Goal: Transaction & Acquisition: Subscribe to service/newsletter

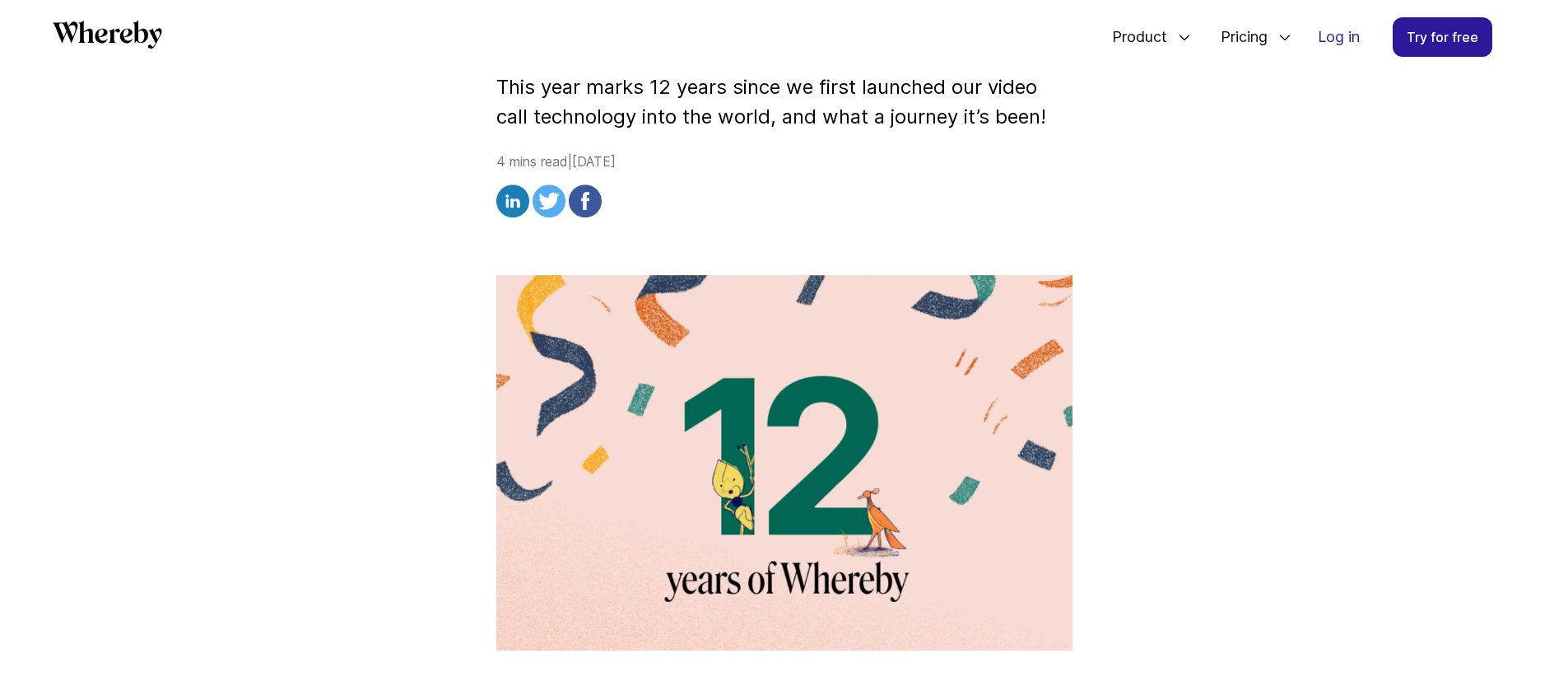
scroll to position [370, 0]
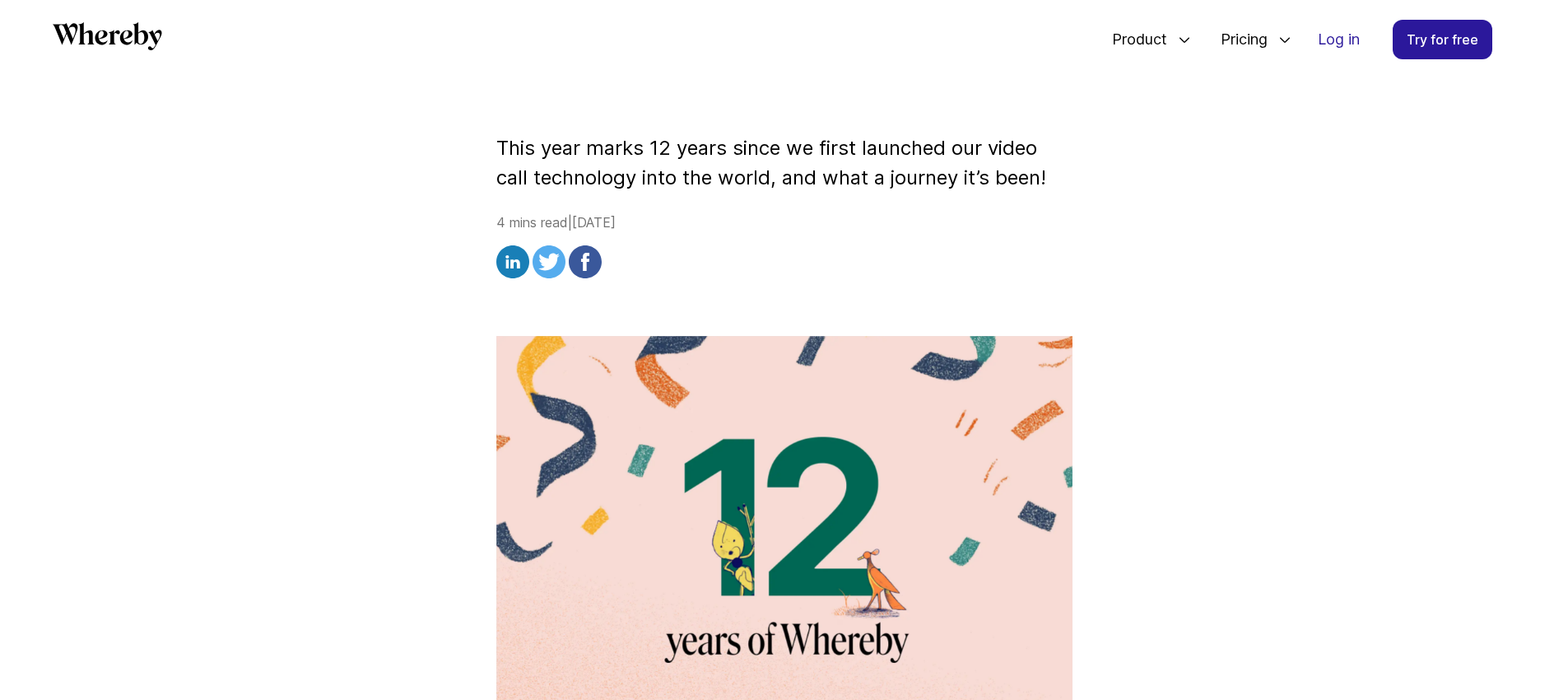
drag, startPoint x: 503, startPoint y: 146, endPoint x: 777, endPoint y: 192, distance: 277.8
click at [627, 167] on p "This year marks 12 years since we first launched our video call technology into…" at bounding box center [784, 163] width 576 height 60
drag, startPoint x: 498, startPoint y: 149, endPoint x: 1056, endPoint y: 186, distance: 559.2
click at [1056, 186] on p "This year marks 12 years since we first launched our video call technology into…" at bounding box center [784, 163] width 576 height 60
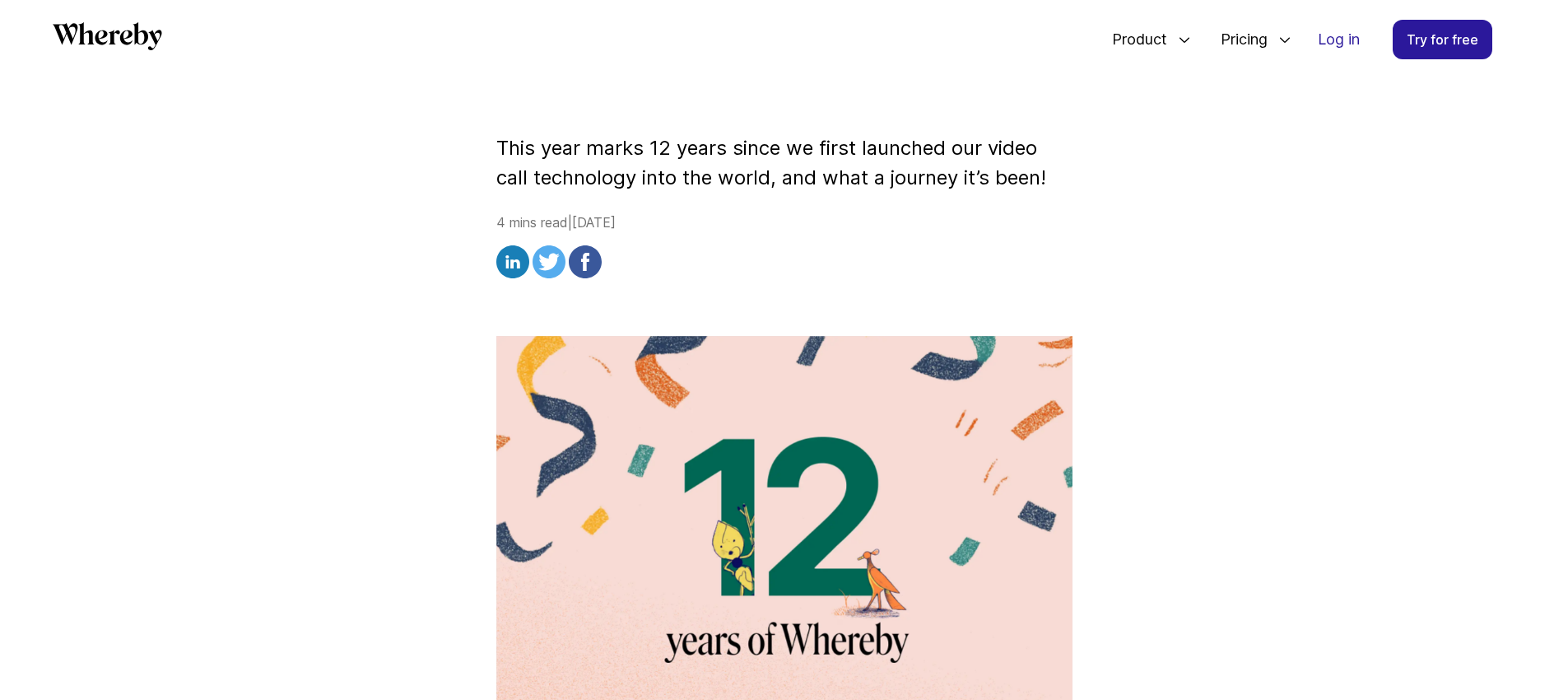
click at [1056, 186] on p "This year marks 12 years since we first launched our video call technology into…" at bounding box center [784, 163] width 576 height 60
drag, startPoint x: 501, startPoint y: 148, endPoint x: 1053, endPoint y: 176, distance: 552.7
click at [1053, 176] on p "This year marks 12 years since we first launched our video call technology into…" at bounding box center [784, 163] width 576 height 60
click at [1049, 189] on div at bounding box center [1049, 189] width 0 height 0
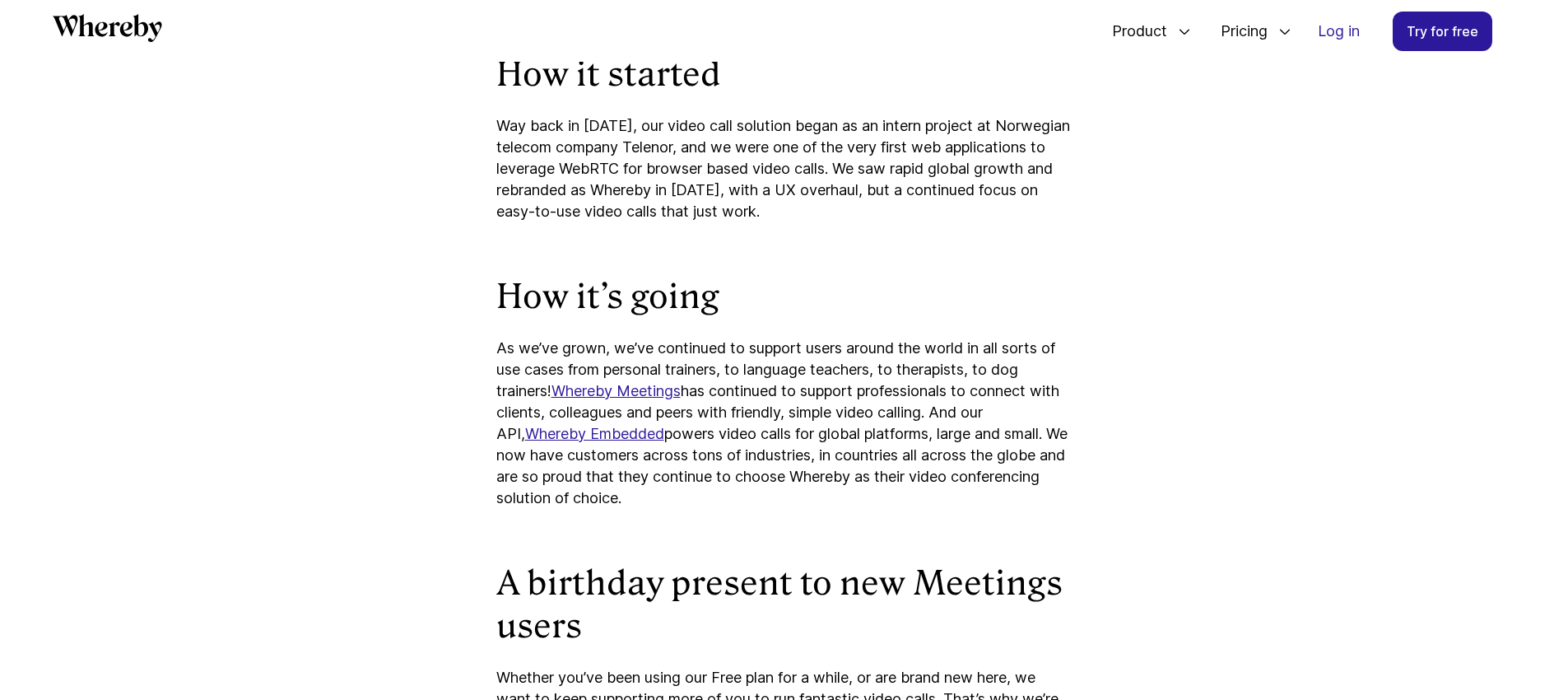
scroll to position [1539, 0]
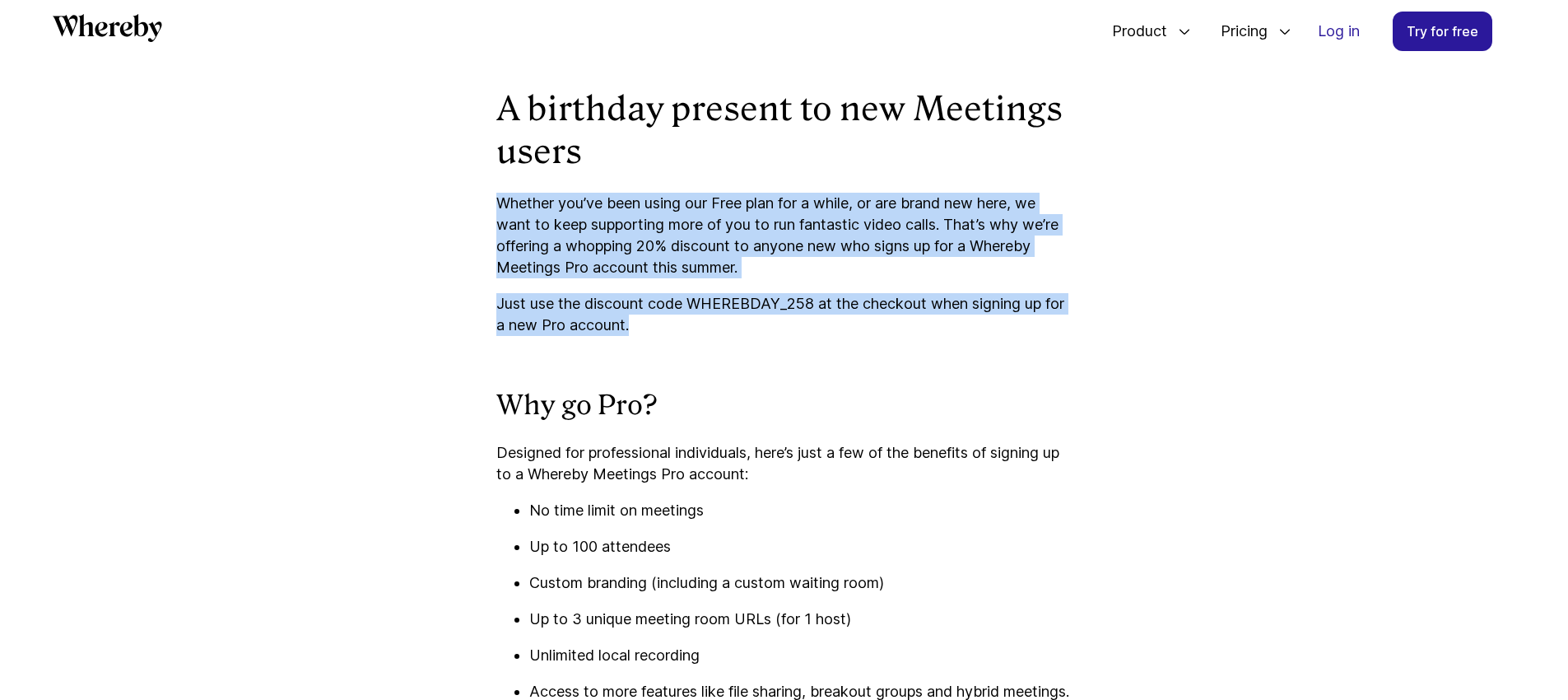
drag, startPoint x: 497, startPoint y: 207, endPoint x: 789, endPoint y: 322, distance: 313.8
click at [789, 322] on div "How it started Way back in [DATE], our video call solution began as an intern p…" at bounding box center [784, 549] width 576 height 2796
click at [630, 334] on div at bounding box center [630, 334] width 0 height 0
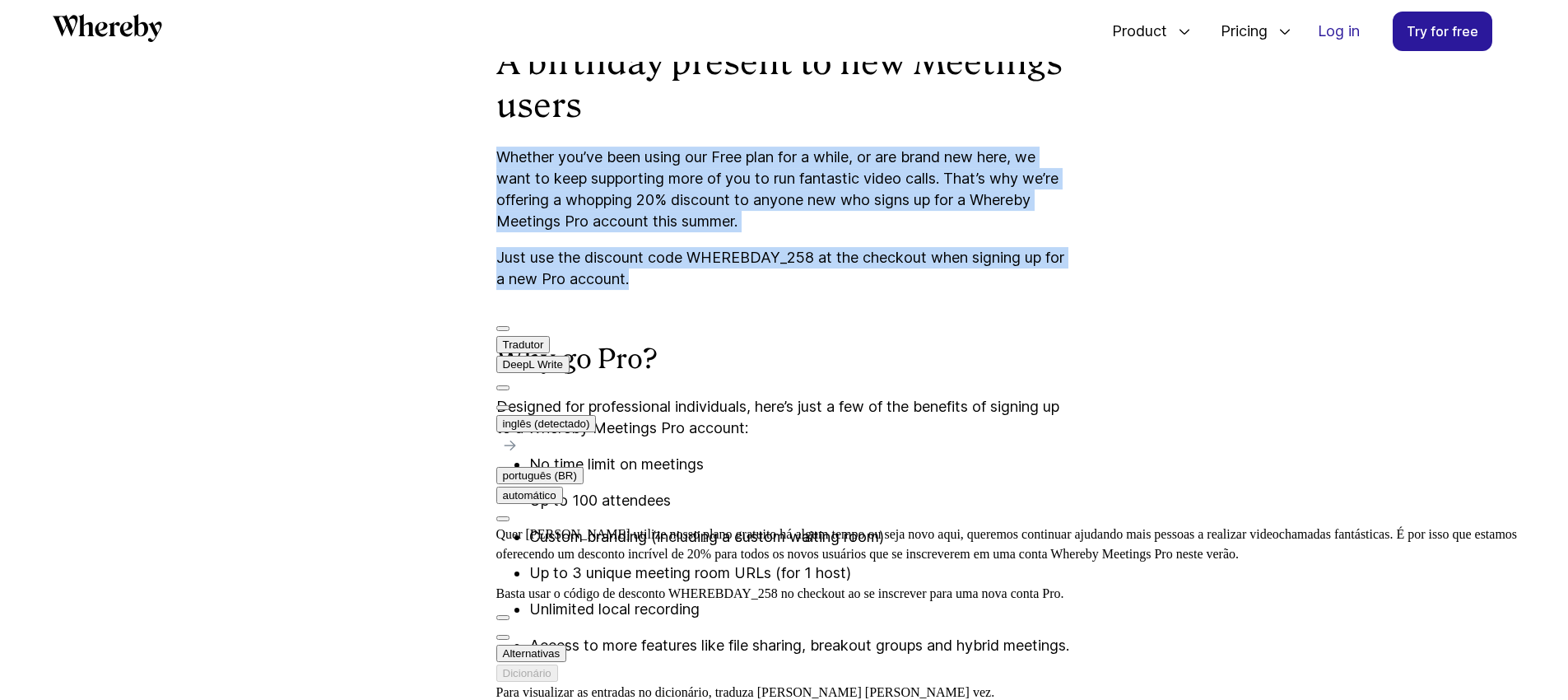
scroll to position [1591, 0]
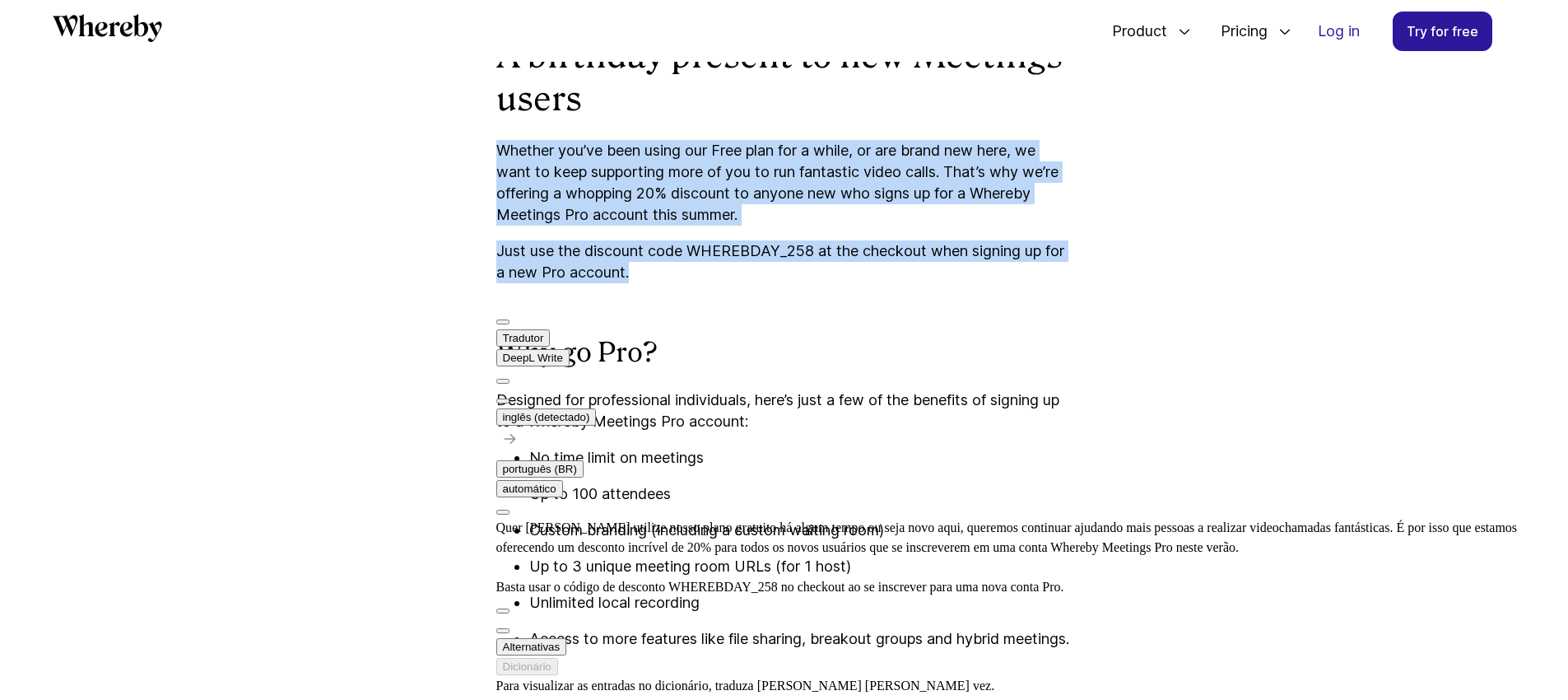
drag, startPoint x: 704, startPoint y: 532, endPoint x: 748, endPoint y: 532, distance: 44.0
click at [748, 532] on div "Quer [PERSON_NAME] utilize nosso plano gratuito há algum tempo ou seja novo aqu…" at bounding box center [1032, 556] width 1072 height 79
drag, startPoint x: 707, startPoint y: 532, endPoint x: 726, endPoint y: 532, distance: 19.0
click at [725, 532] on div "Quer [PERSON_NAME] utilize nosso plano gratuito há algum tempo ou seja novo aqu…" at bounding box center [1032, 556] width 1072 height 79
drag, startPoint x: 759, startPoint y: 531, endPoint x: 694, endPoint y: 527, distance: 65.1
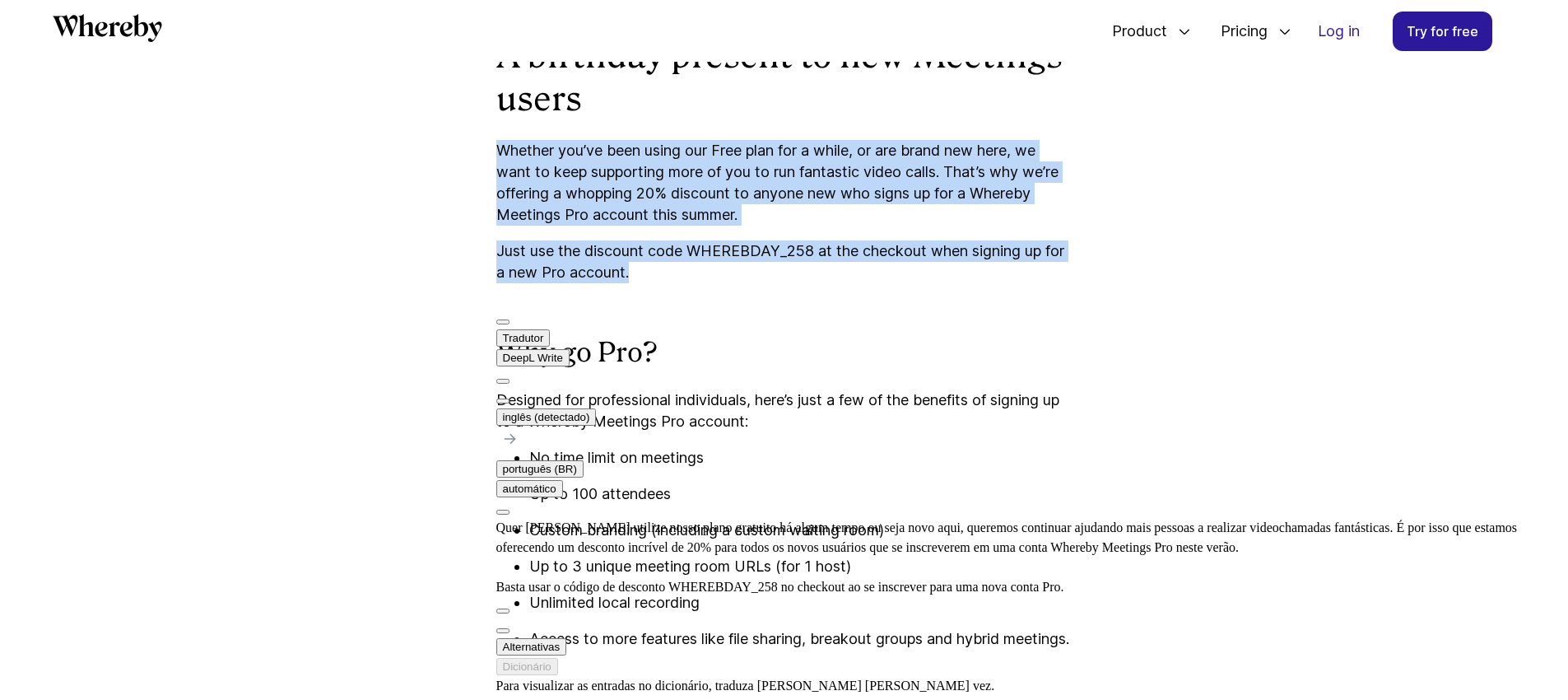
click at [694, 527] on div "Quer [PERSON_NAME] utilize nosso plano gratuito há algum tempo ou seja novo aqu…" at bounding box center [1032, 556] width 1072 height 79
click at [700, 263] on p "Just use the discount code WHEREBDAY_258 at the checkout when signing up for a …" at bounding box center [784, 262] width 576 height 43
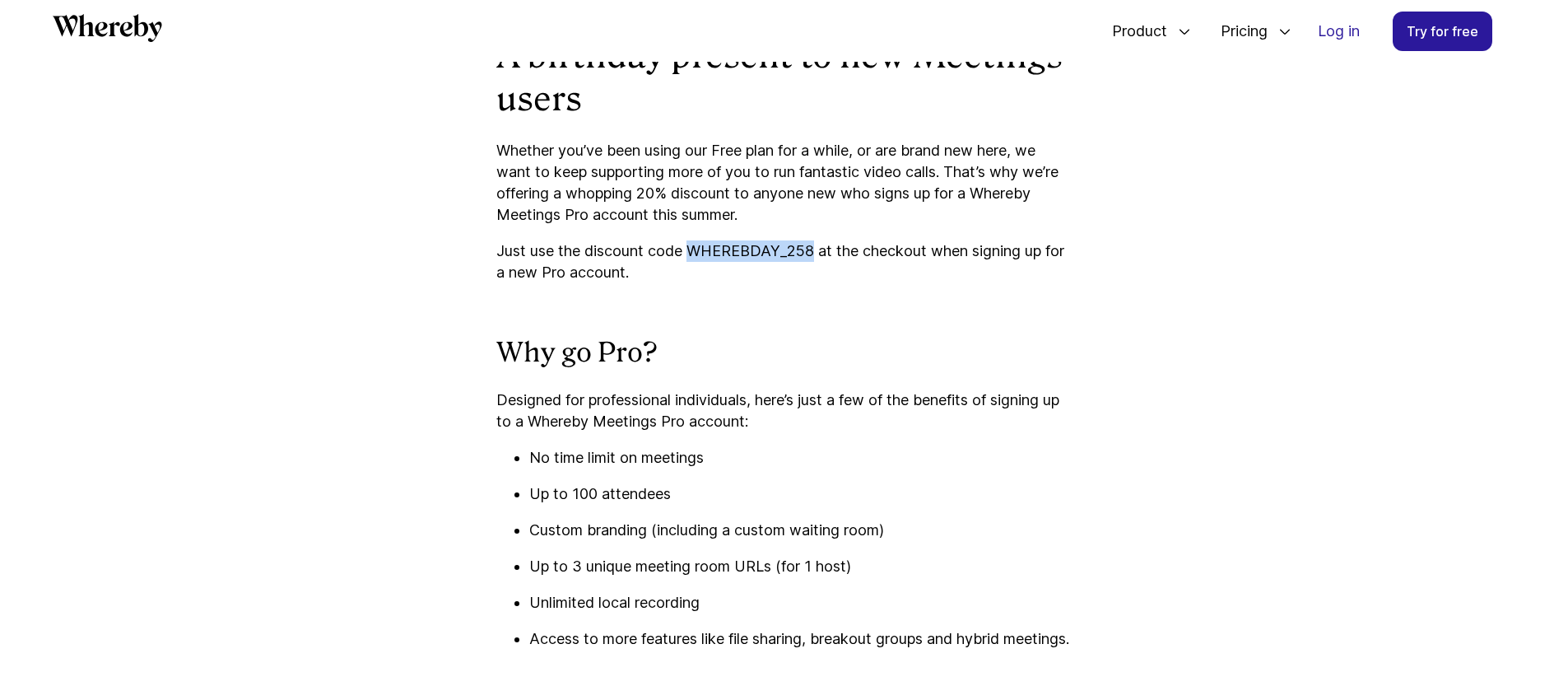
drag, startPoint x: 691, startPoint y: 253, endPoint x: 810, endPoint y: 258, distance: 119.1
click at [810, 258] on p "Just use the discount code WHEREBDAY_258 at the checkout when signing up for a …" at bounding box center [784, 262] width 576 height 43
copy p "WHEREBDAY_258"
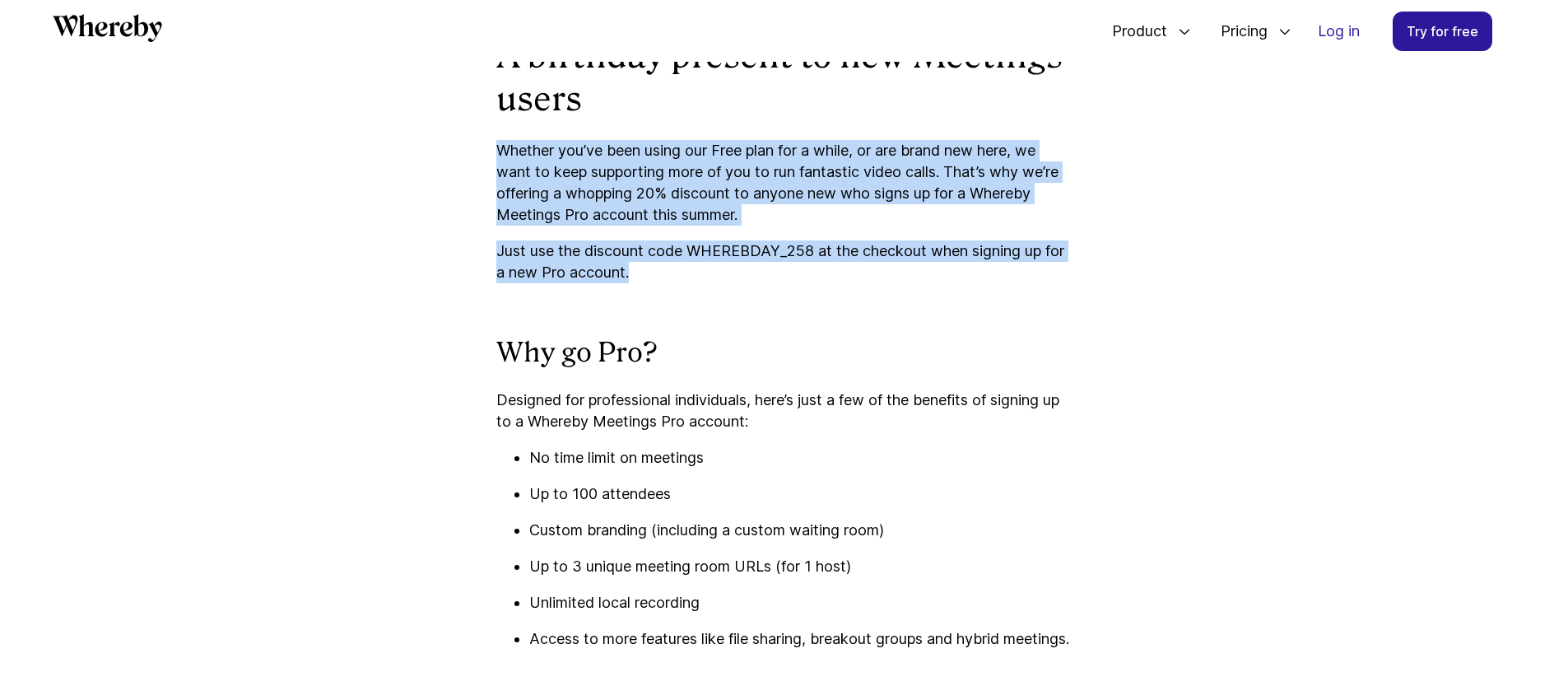
drag, startPoint x: 498, startPoint y: 148, endPoint x: 690, endPoint y: 270, distance: 227.5
click at [690, 270] on div "How it started Way back in [DATE], our video call solution began as an intern p…" at bounding box center [784, 496] width 576 height 2796
click at [630, 281] on div at bounding box center [630, 281] width 0 height 0
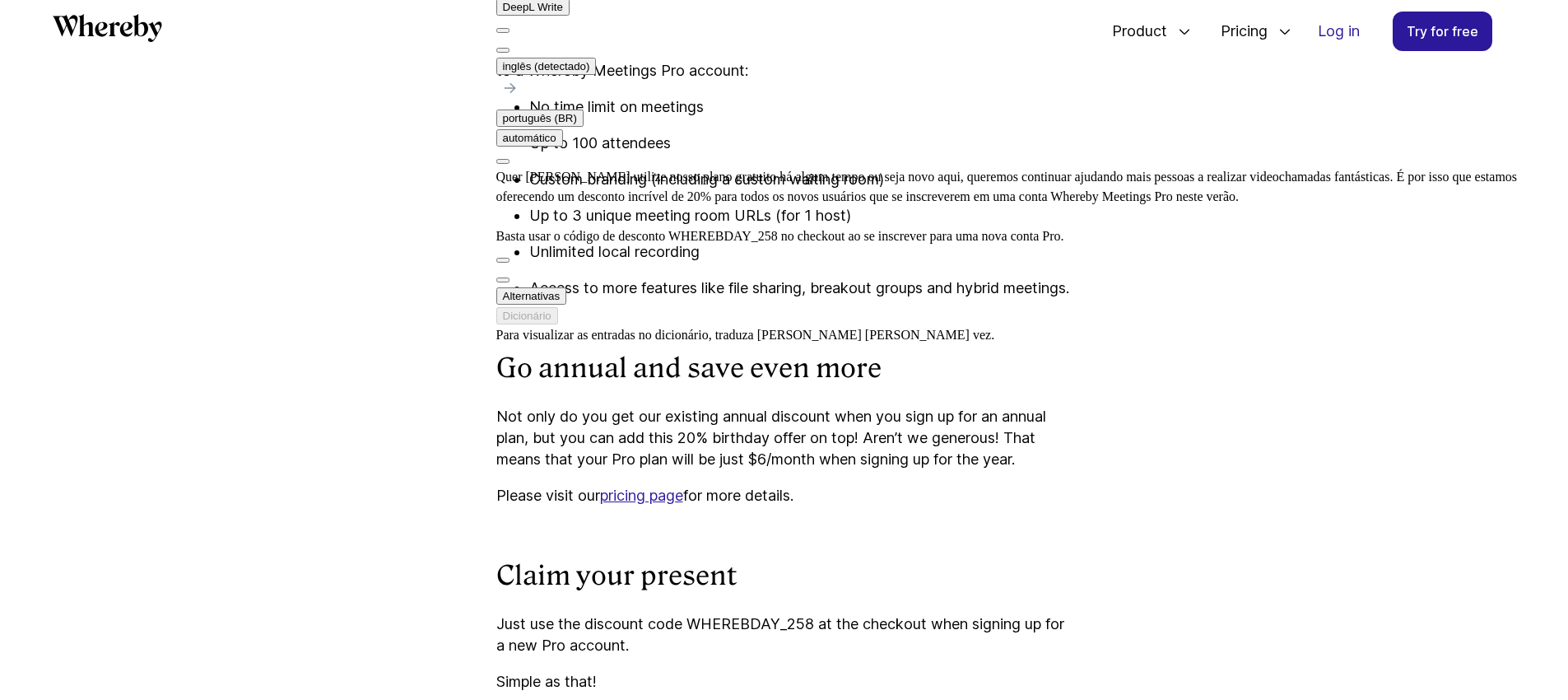
scroll to position [1947, 0]
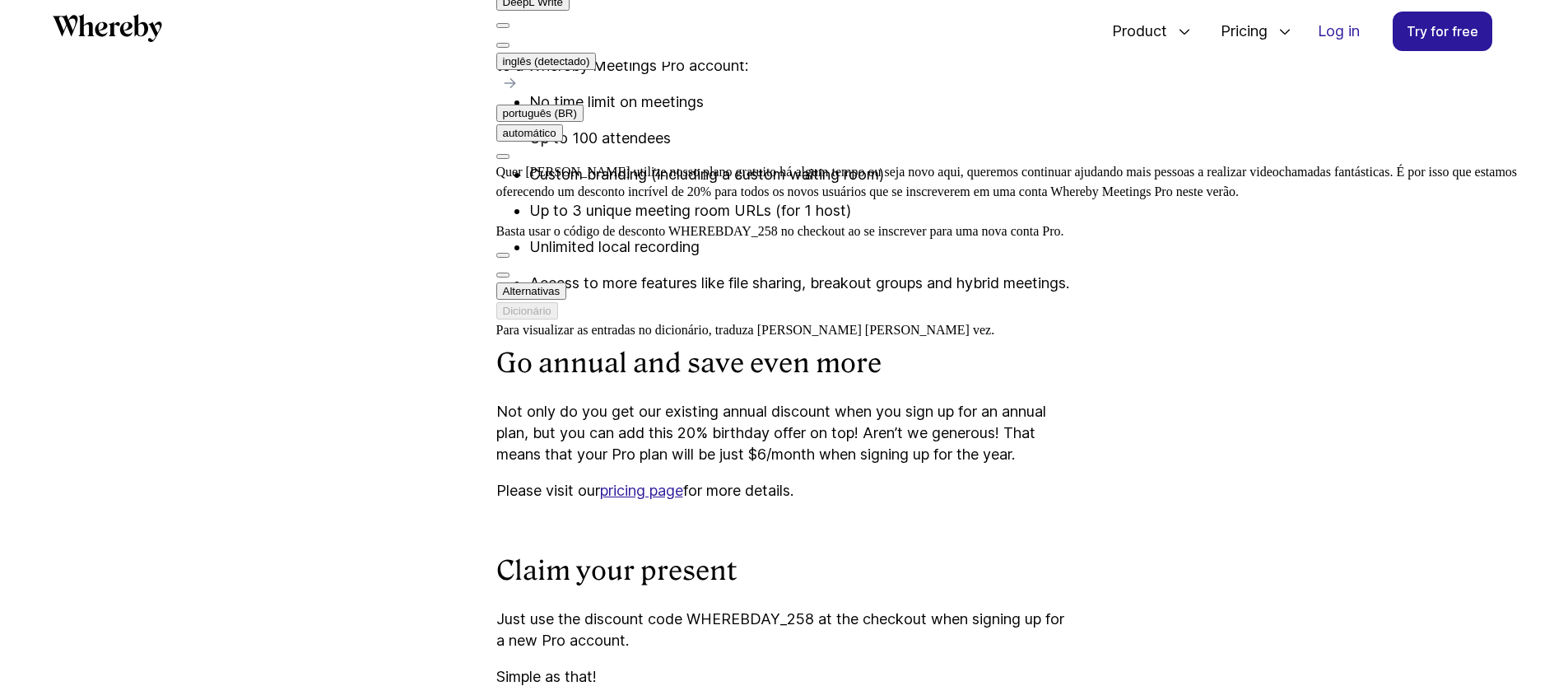
drag, startPoint x: 497, startPoint y: 435, endPoint x: 834, endPoint y: 530, distance: 350.1
click at [834, 530] on div "How it started Way back in [DATE], our video call solution began as an intern p…" at bounding box center [784, 141] width 576 height 2796
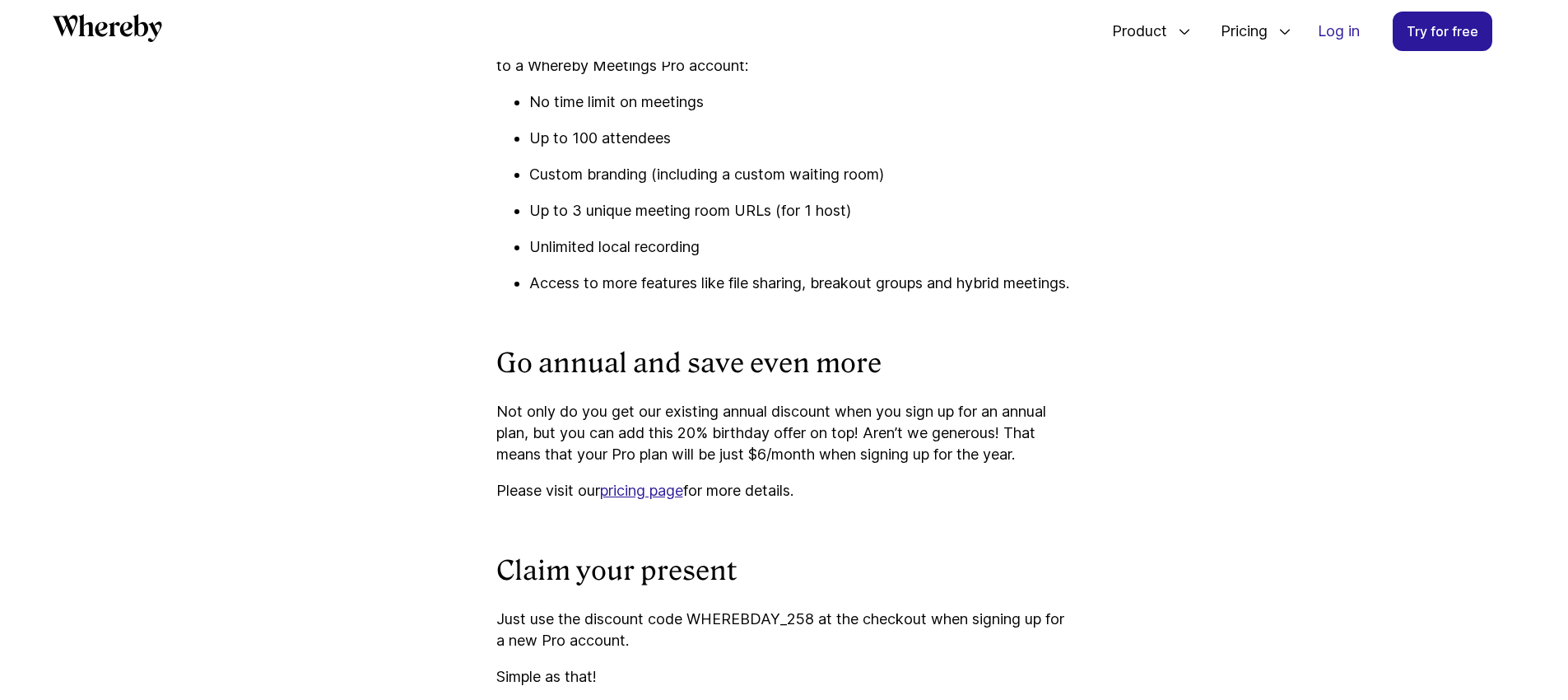
click at [810, 521] on div at bounding box center [810, 521] width 0 height 0
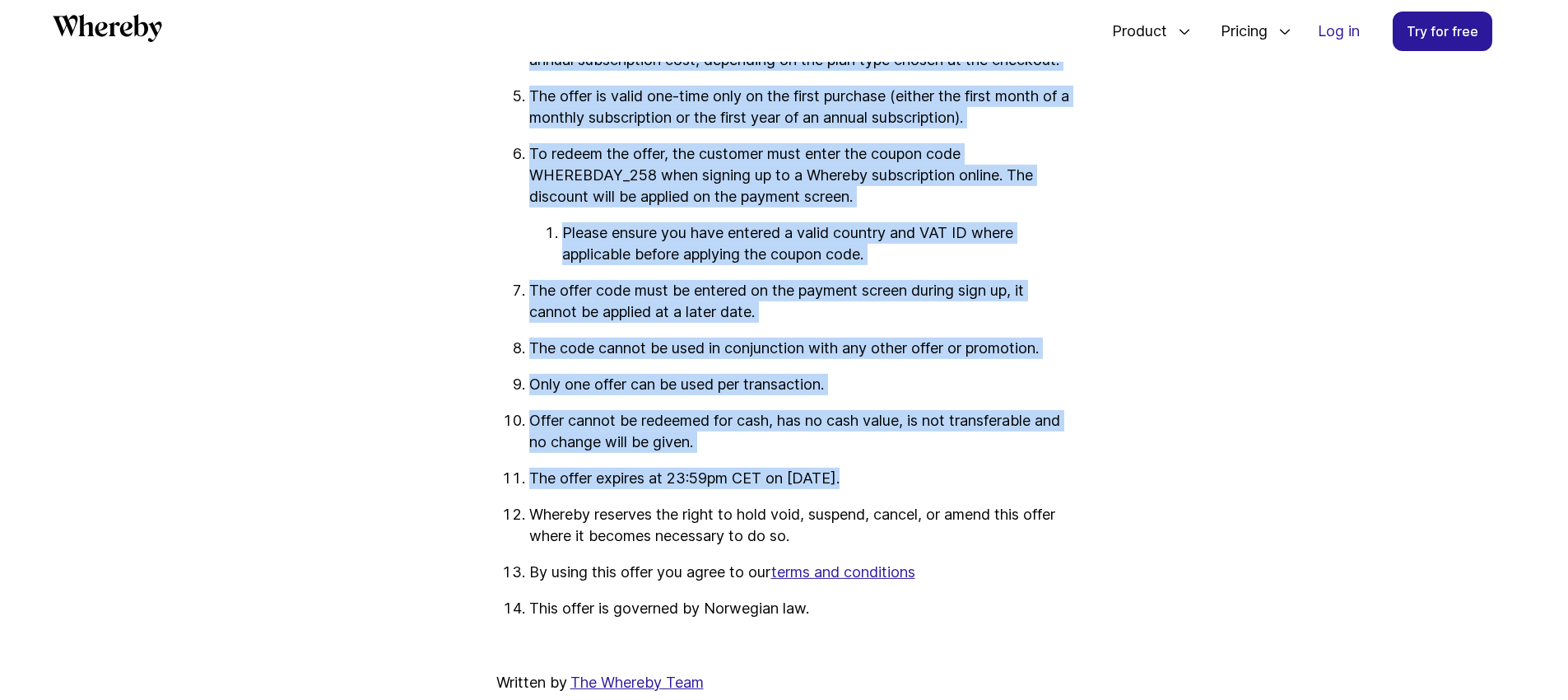
scroll to position [2895, 0]
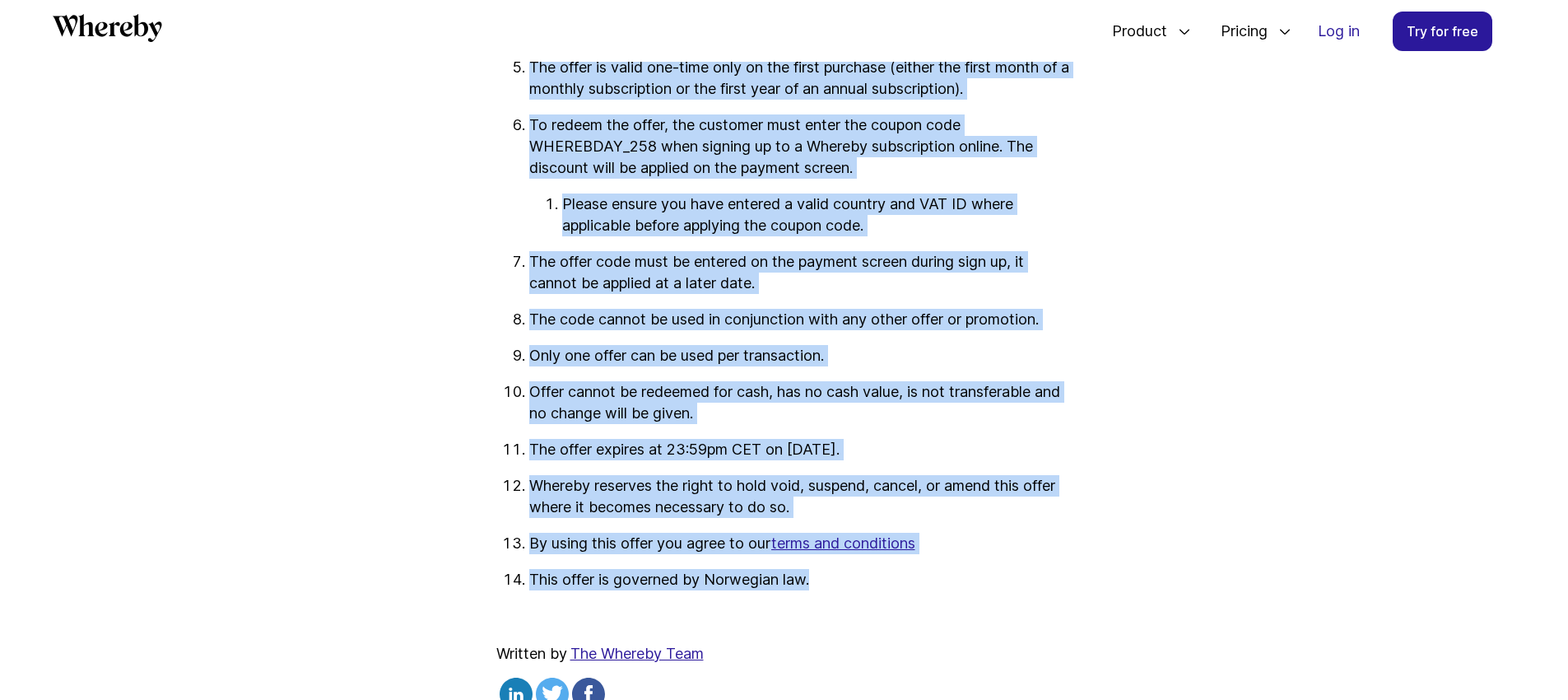
drag, startPoint x: 500, startPoint y: 185, endPoint x: 850, endPoint y: 622, distance: 559.9
click at [813, 632] on div at bounding box center [813, 632] width 0 height 0
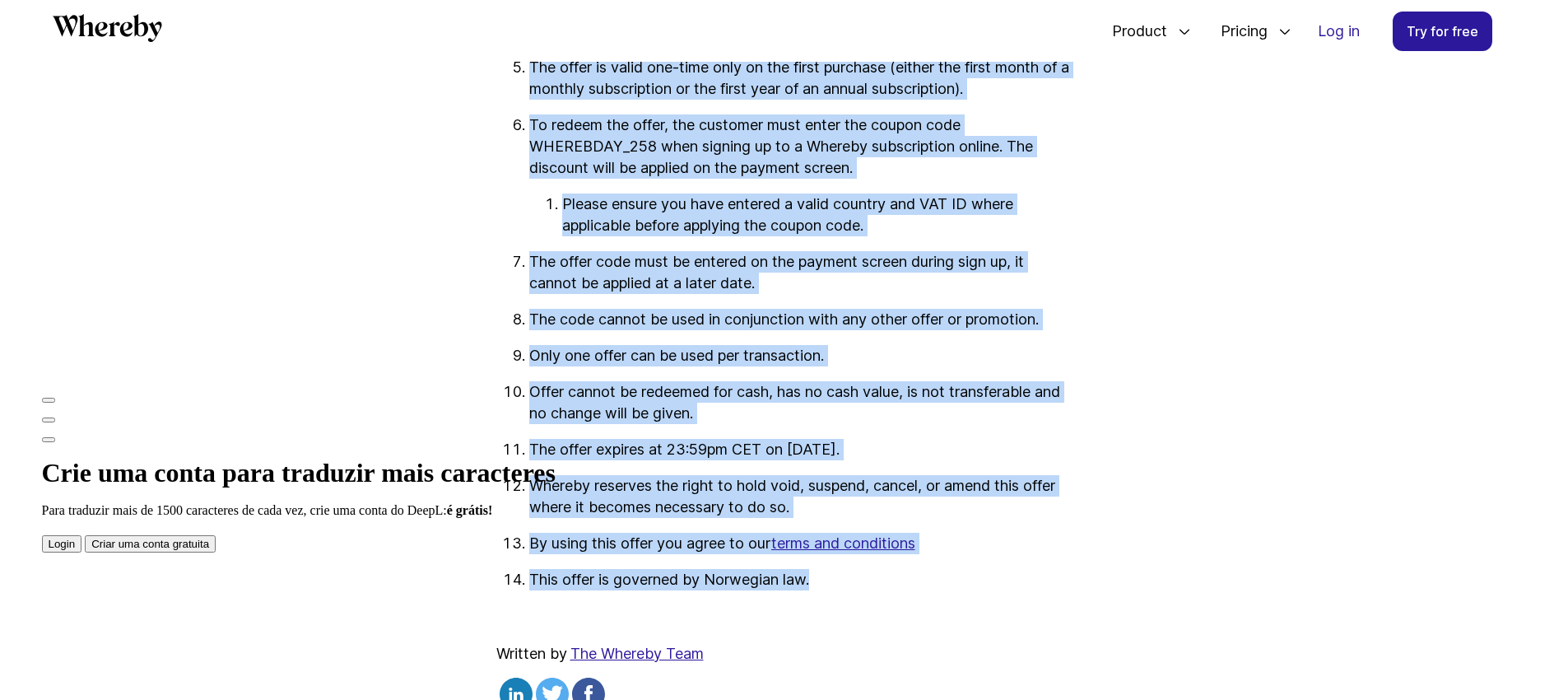
click at [216, 553] on button "Criar uma conta gratuita" at bounding box center [150, 544] width 131 height 18
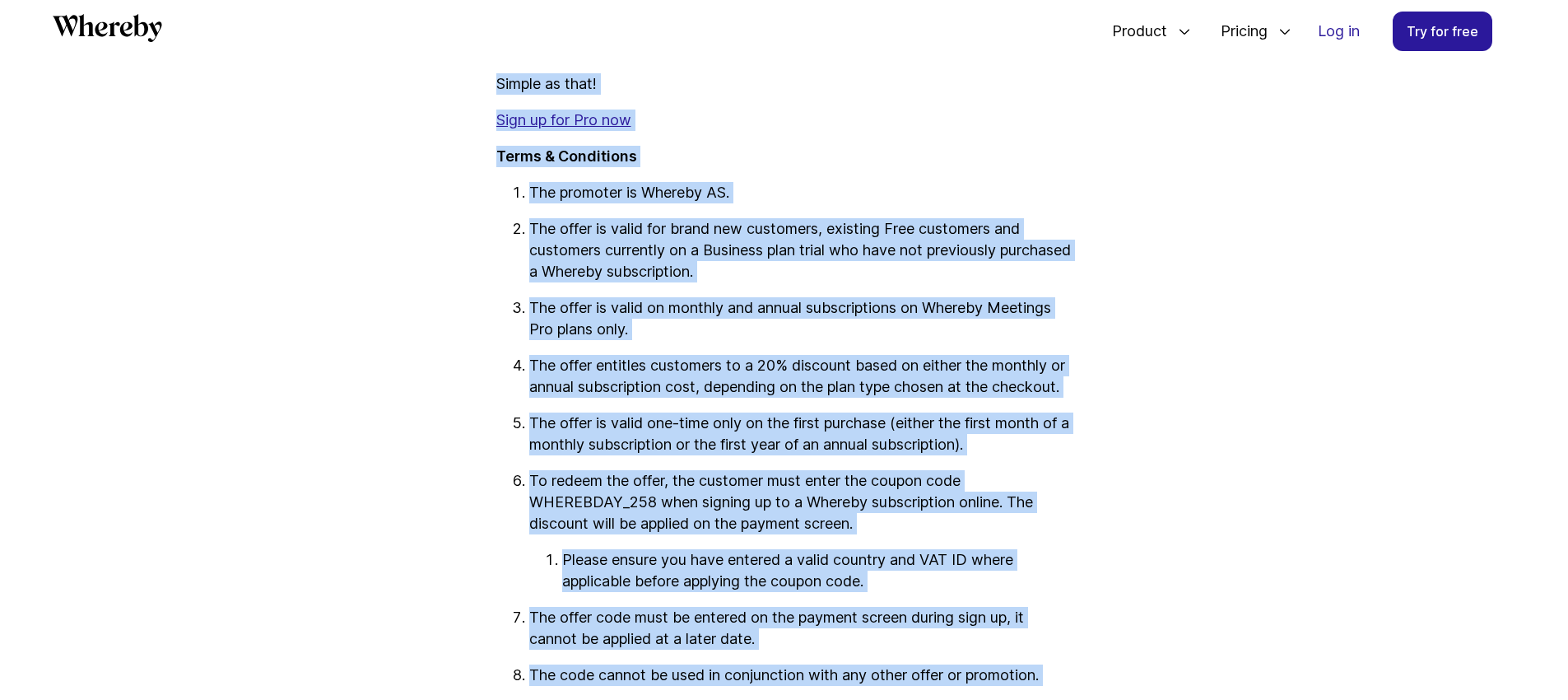
scroll to position [2328, 0]
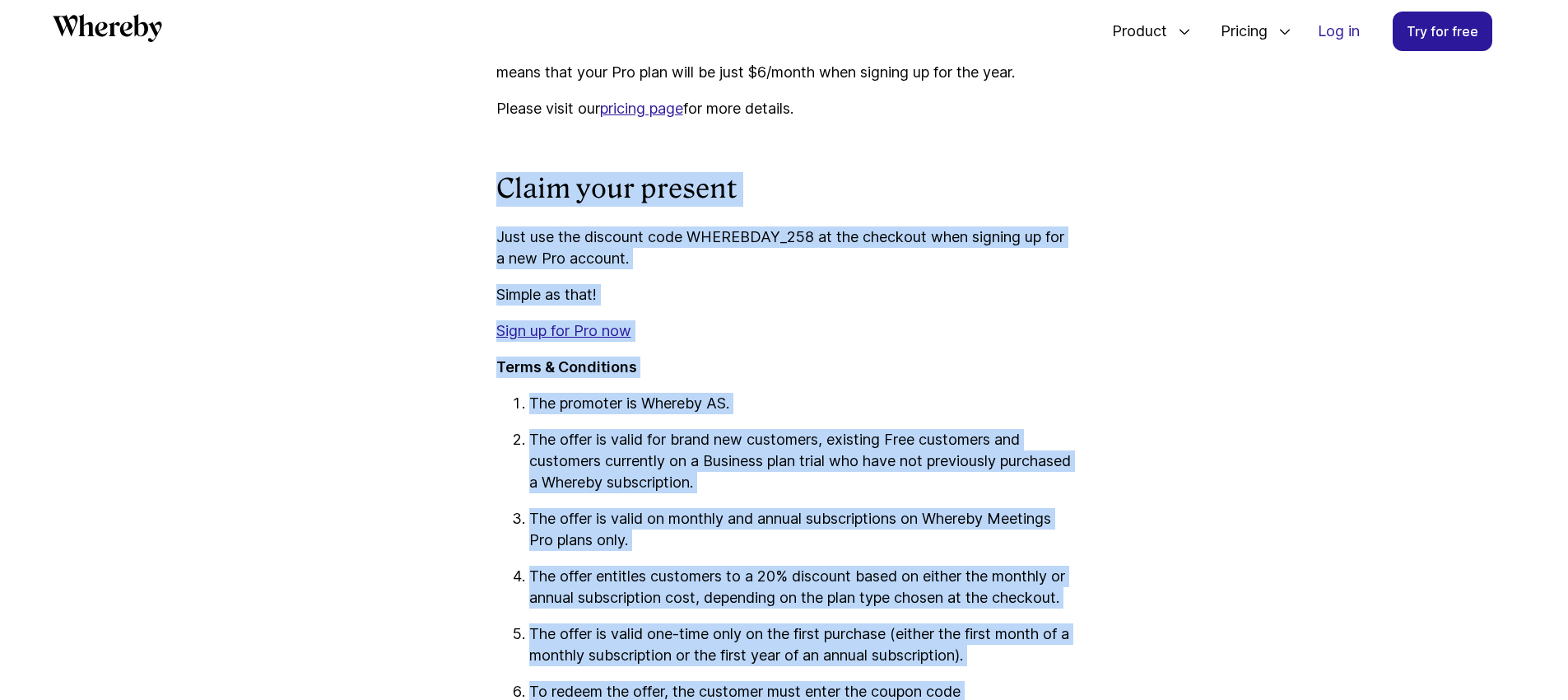
click at [716, 269] on p "Just use the discount code WHEREBDAY_258 at the checkout when signing up for a …" at bounding box center [784, 248] width 576 height 43
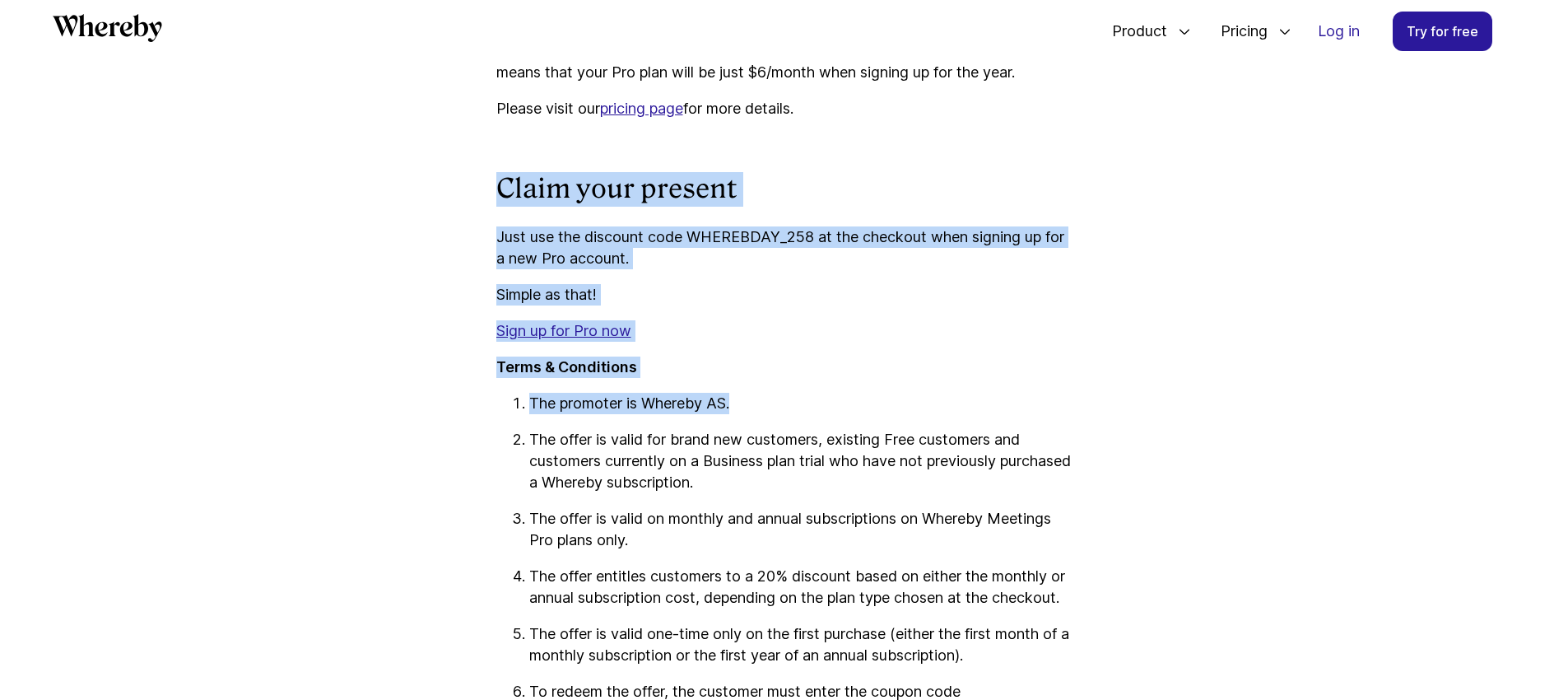
drag, startPoint x: 502, startPoint y: 210, endPoint x: 742, endPoint y: 425, distance: 322.2
click at [733, 433] on div at bounding box center [733, 433] width 0 height 0
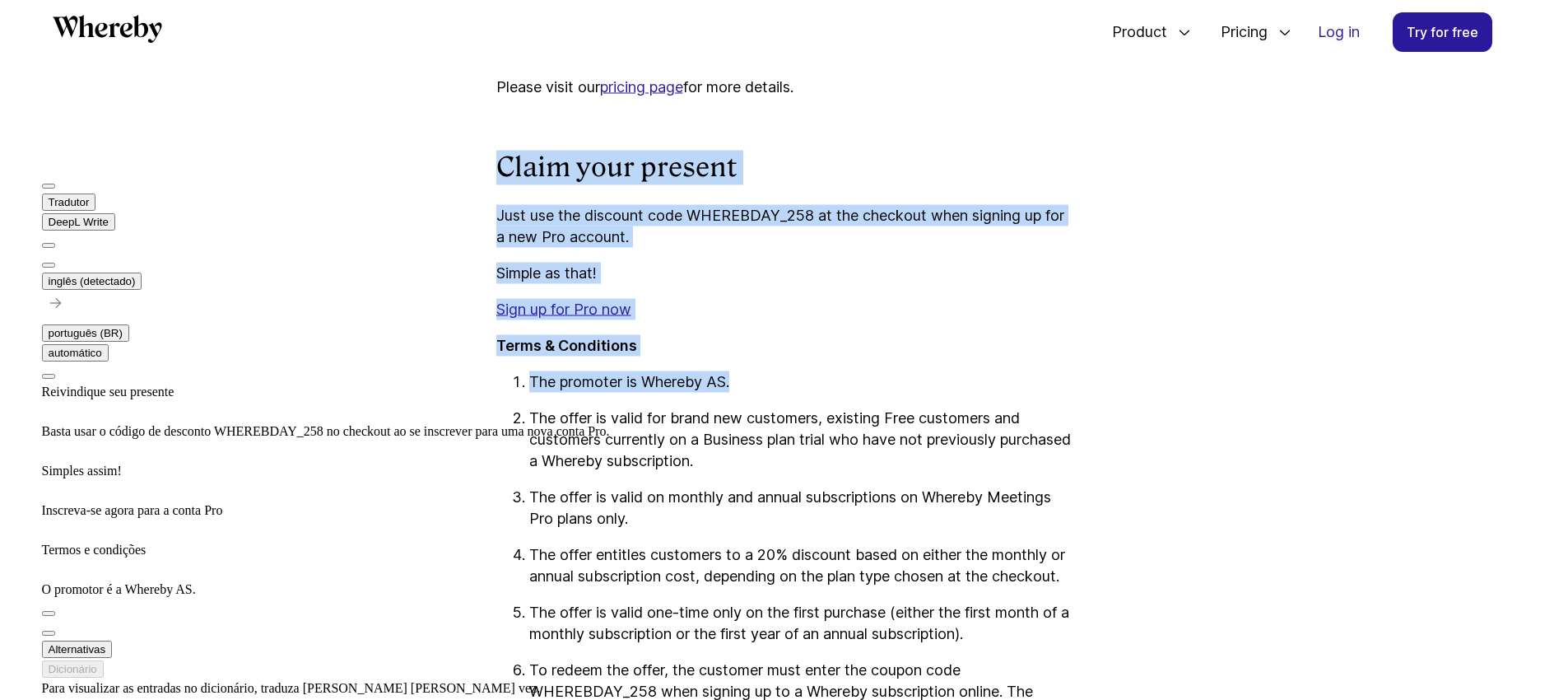
scroll to position [2355, 0]
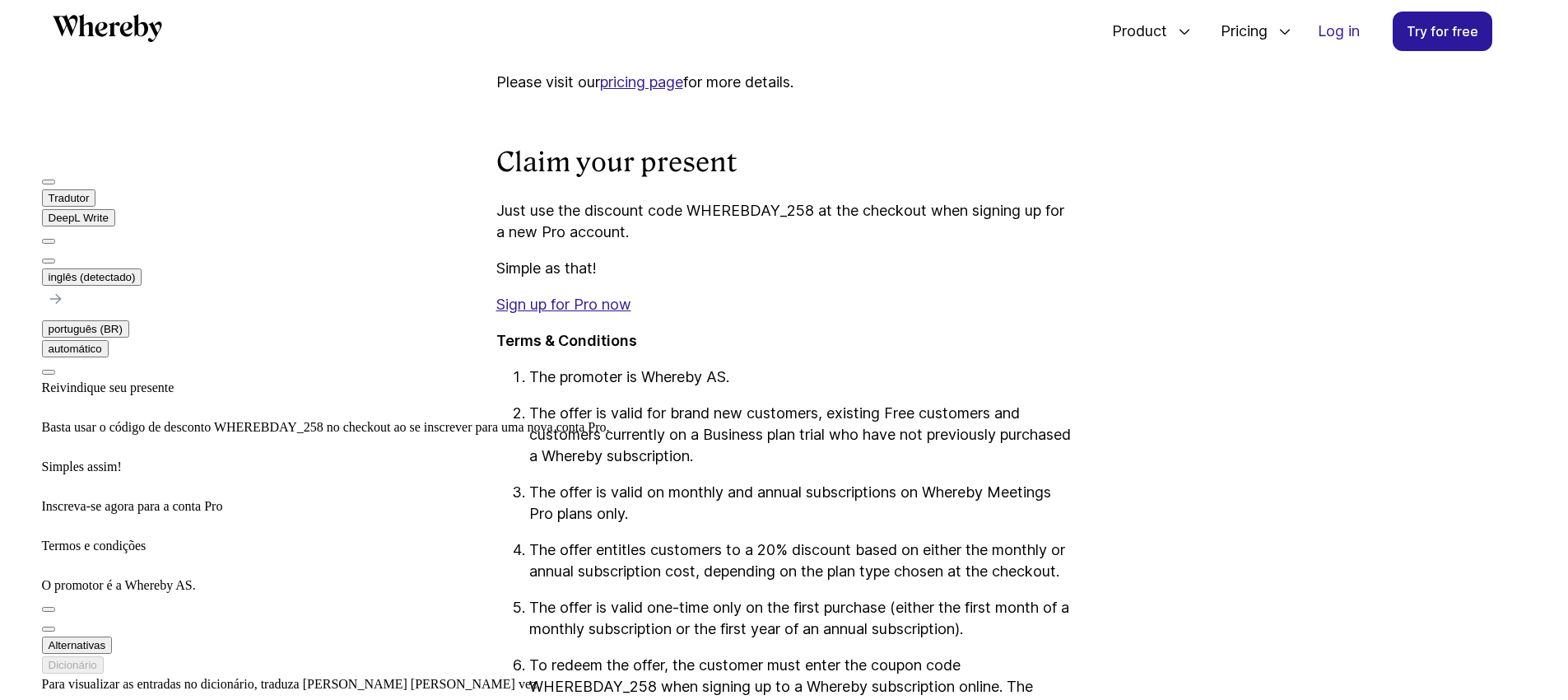
click at [627, 446] on p "The offer is valid for brand new customers, existing Free customers and custome…" at bounding box center [801, 434] width 543 height 64
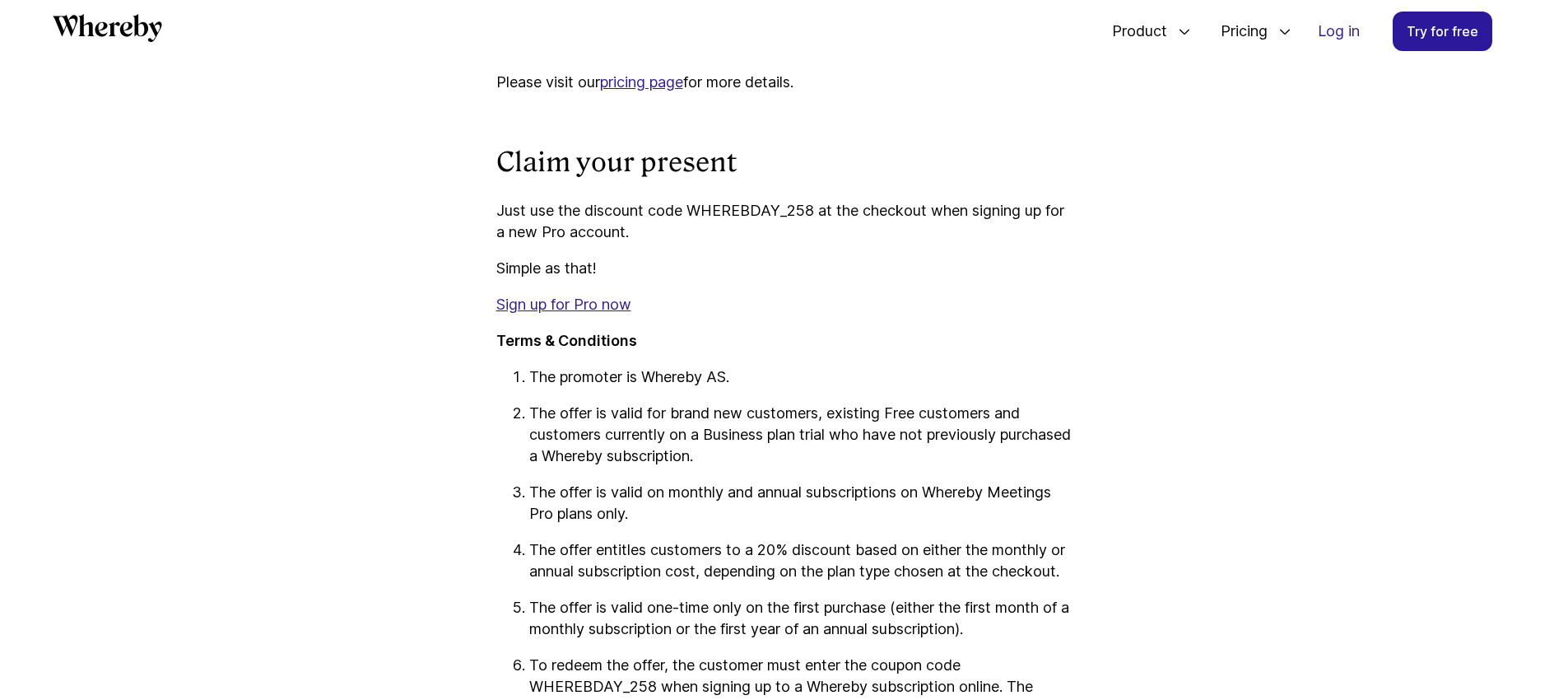
drag, startPoint x: 512, startPoint y: 432, endPoint x: 587, endPoint y: 432, distance: 75.0
click at [647, 455] on li "The offer is valid for brand new customers, existing Free customers and custome…" at bounding box center [801, 434] width 543 height 64
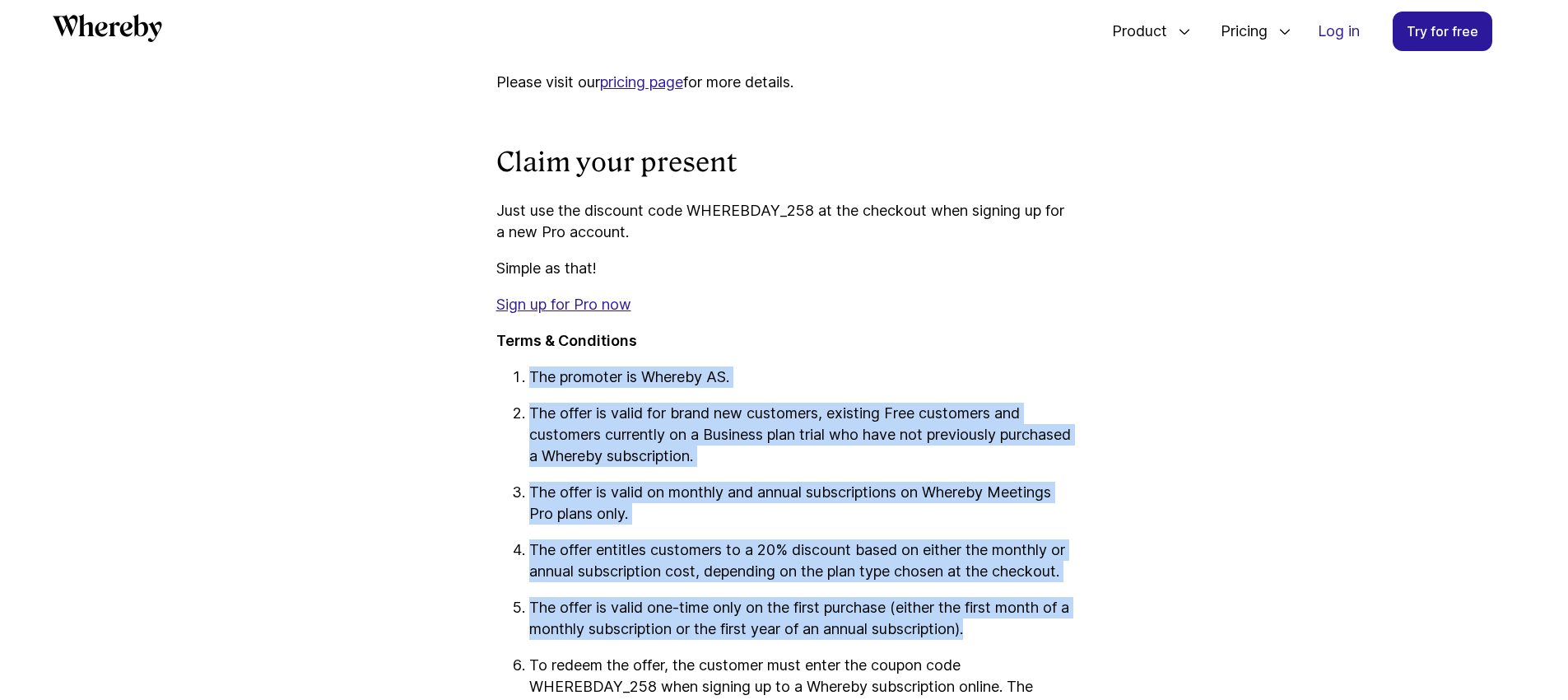
drag, startPoint x: 531, startPoint y: 397, endPoint x: 1011, endPoint y: 686, distance: 560.3
click at [989, 680] on div at bounding box center [989, 680] width 0 height 0
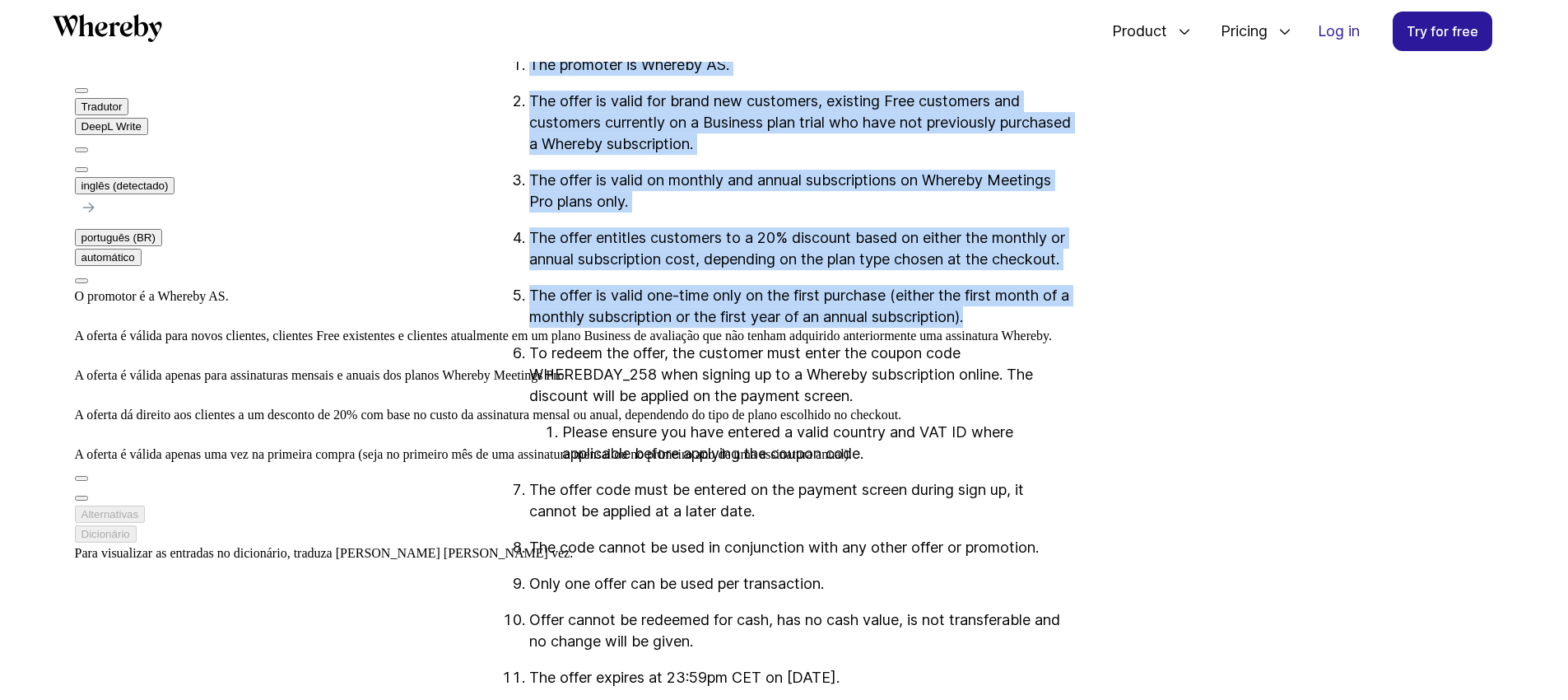
scroll to position [2671, 0]
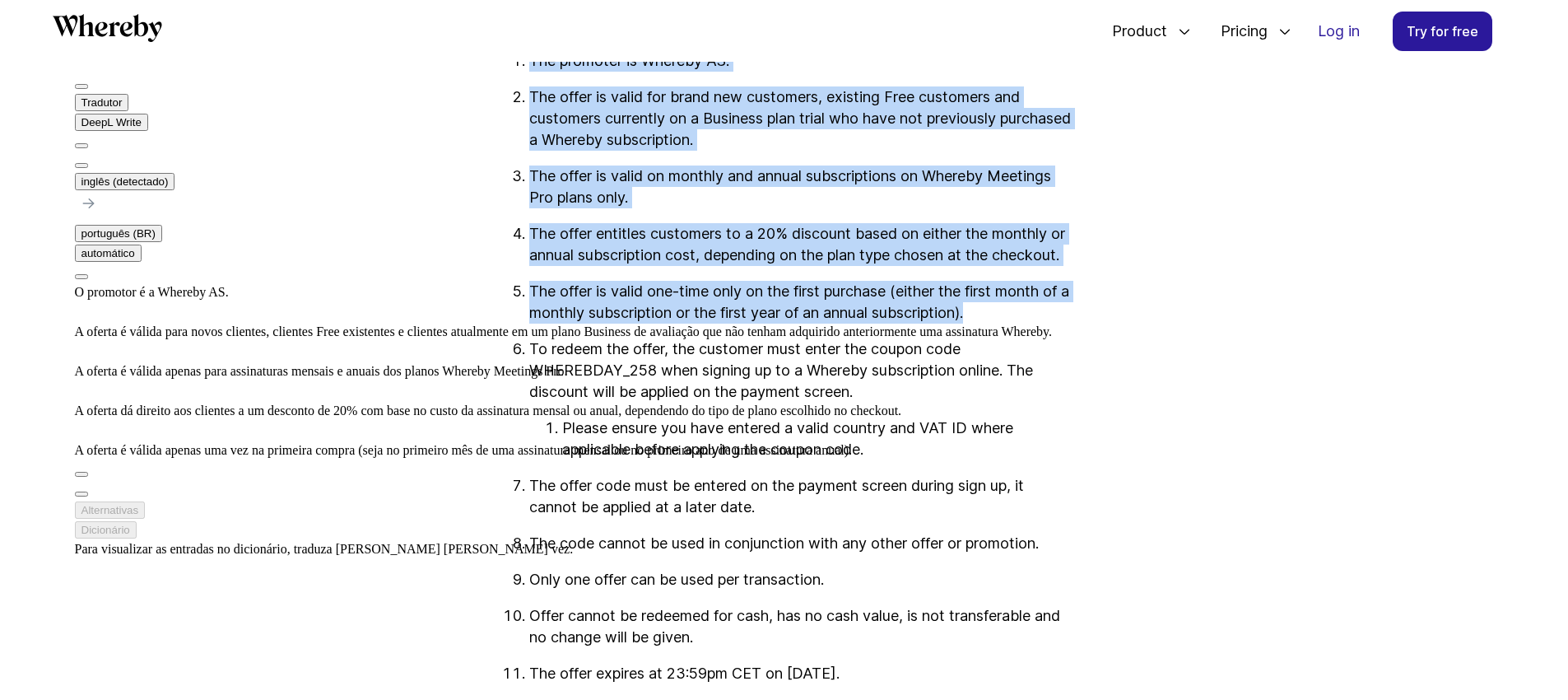
click at [88, 163] on button at bounding box center [81, 165] width 13 height 5
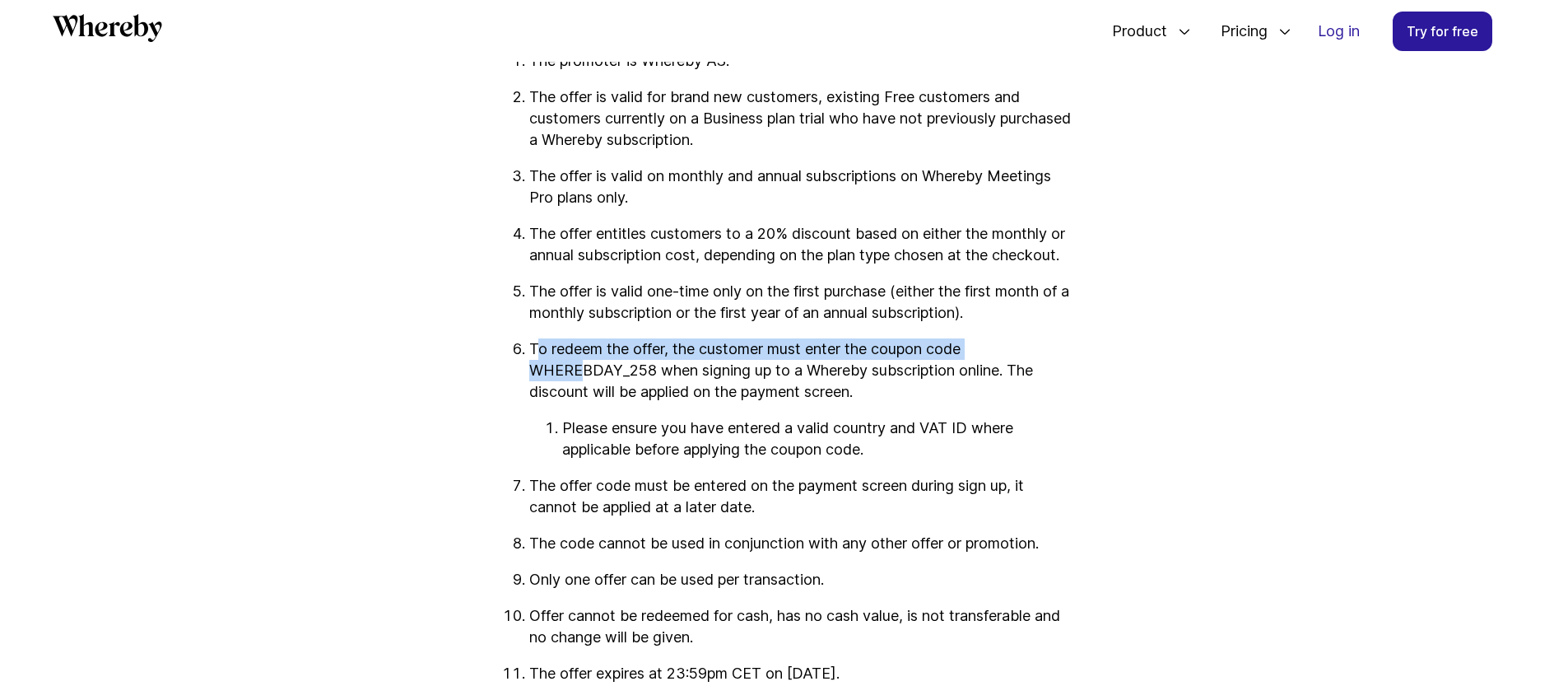
drag, startPoint x: 535, startPoint y: 391, endPoint x: 583, endPoint y: 405, distance: 50.0
click at [585, 402] on p "To redeem the offer, the customer must enter the coupon code WHEREBDAY_258 when…" at bounding box center [801, 370] width 543 height 64
click at [563, 392] on p "To redeem the offer, the customer must enter the coupon code WHEREBDAY_258 when…" at bounding box center [801, 370] width 543 height 64
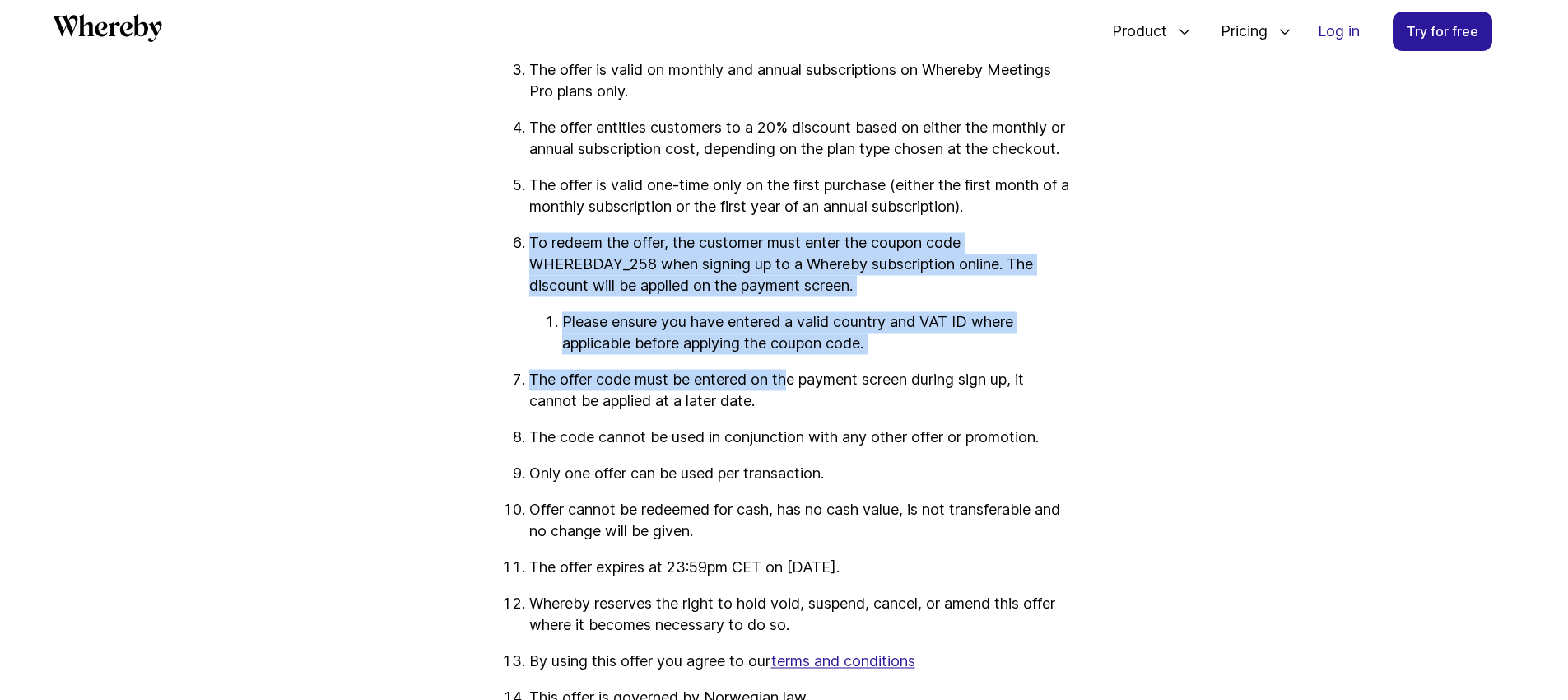
scroll to position [2855, 0]
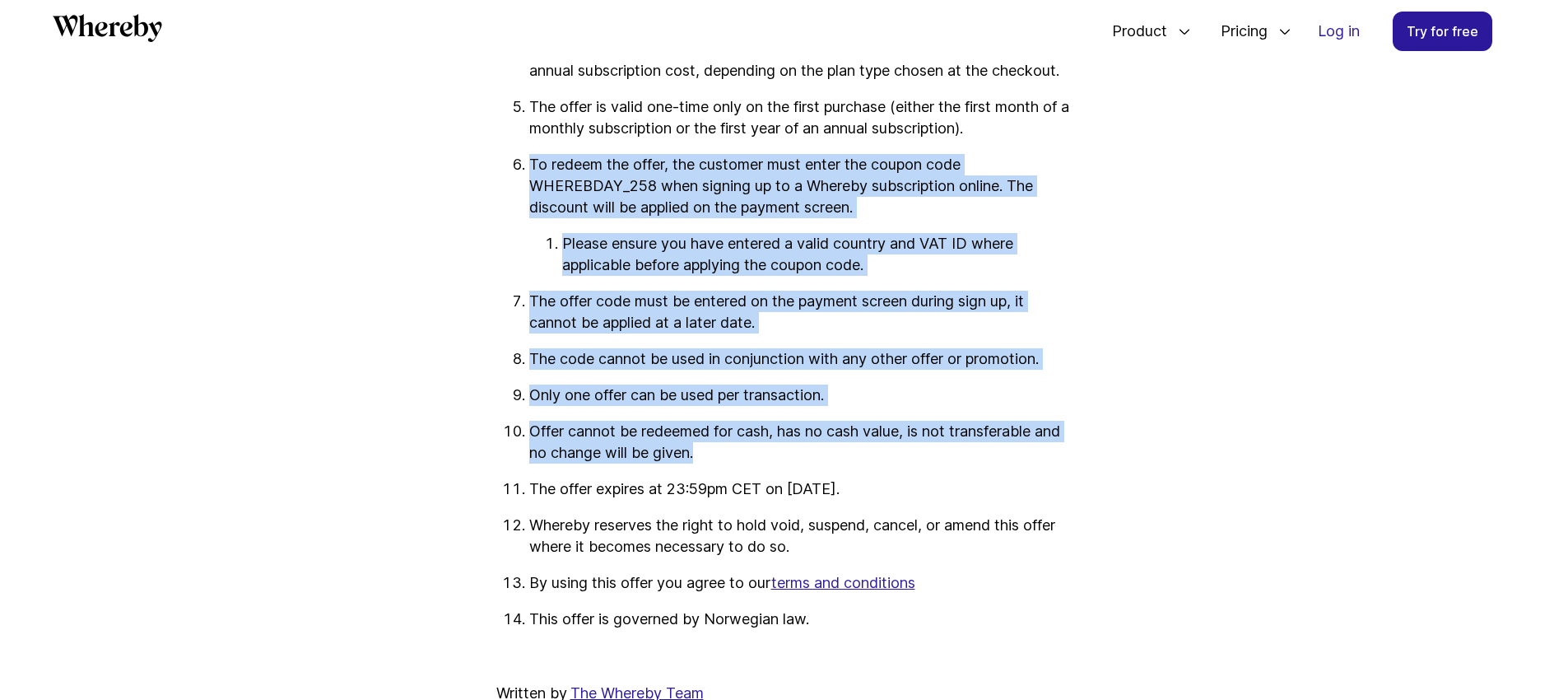
drag, startPoint x: 530, startPoint y: 391, endPoint x: 914, endPoint y: 512, distance: 402.6
click at [914, 512] on ol "The promoter is Whereby AS. The offer is valid for brand new customers, existin…" at bounding box center [784, 248] width 576 height 763
click at [726, 505] on div at bounding box center [726, 505] width 0 height 0
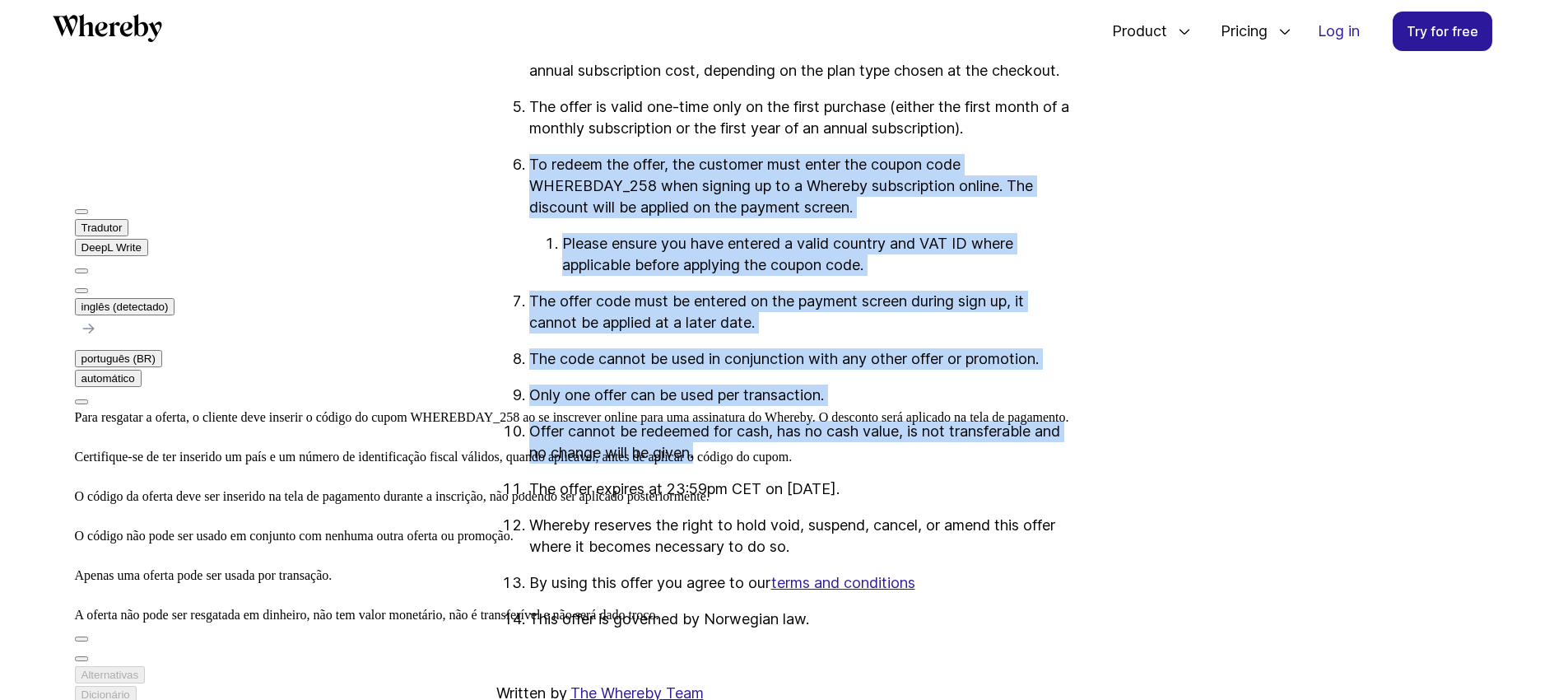
click at [282, 476] on div "Para resgatar a oferta, o cliente deve inserir o código do cupom WHEREBDAY_258 …" at bounding box center [572, 515] width 994 height 218
click at [341, 476] on div "Para resgatar a oferta, o cliente deve inserir o código do cupom WHEREBDAY_258 …" at bounding box center [572, 515] width 994 height 218
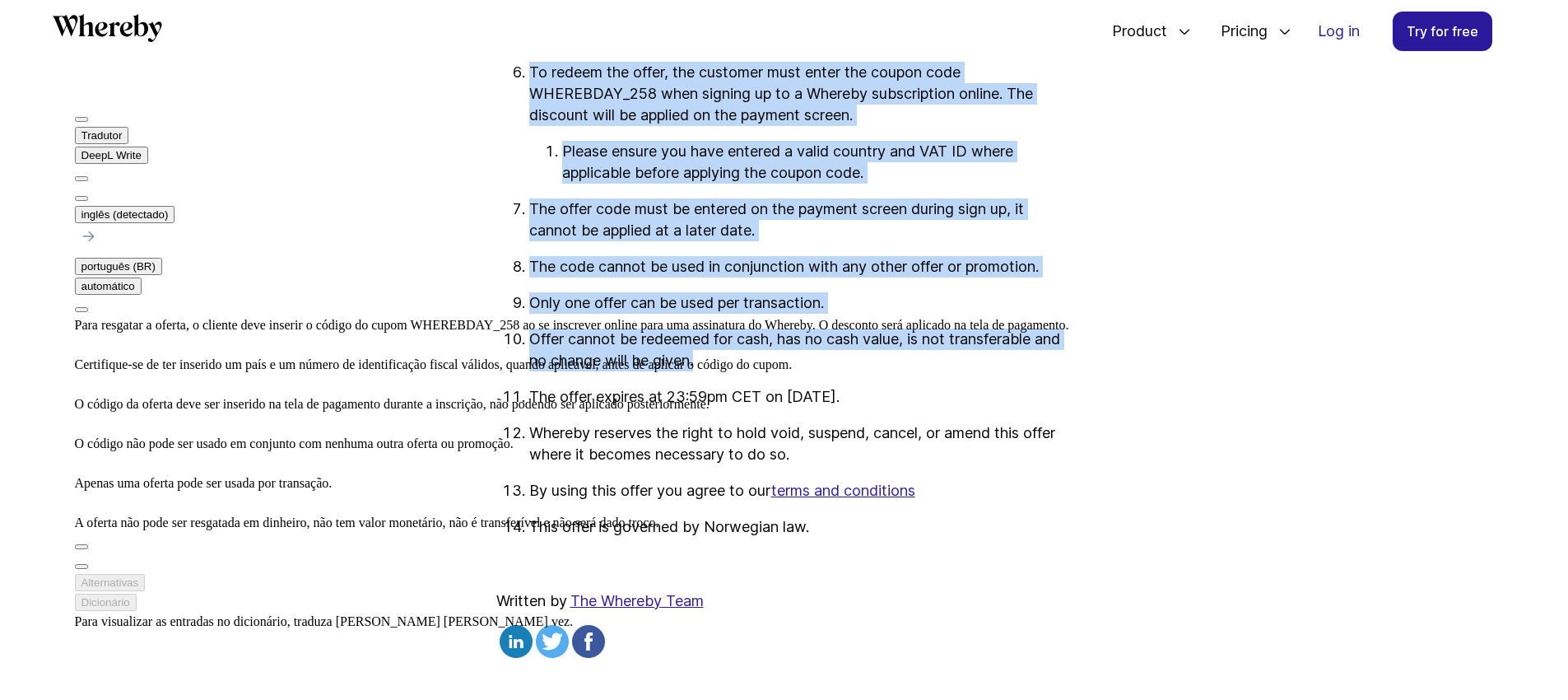
click at [168, 412] on div "Para resgatar a oferta, o cliente deve inserir o código do cupom WHEREBDAY_258 …" at bounding box center [572, 424] width 994 height 218
drag, startPoint x: 188, startPoint y: 442, endPoint x: 203, endPoint y: 442, distance: 15.0
click at [203, 442] on div "Para resgatar a oferta, o cliente deve inserir o código do cupom WHEREBDAY_258 …" at bounding box center [572, 424] width 994 height 218
click at [600, 313] on p "Only one offer can be used per transaction." at bounding box center [801, 303] width 543 height 21
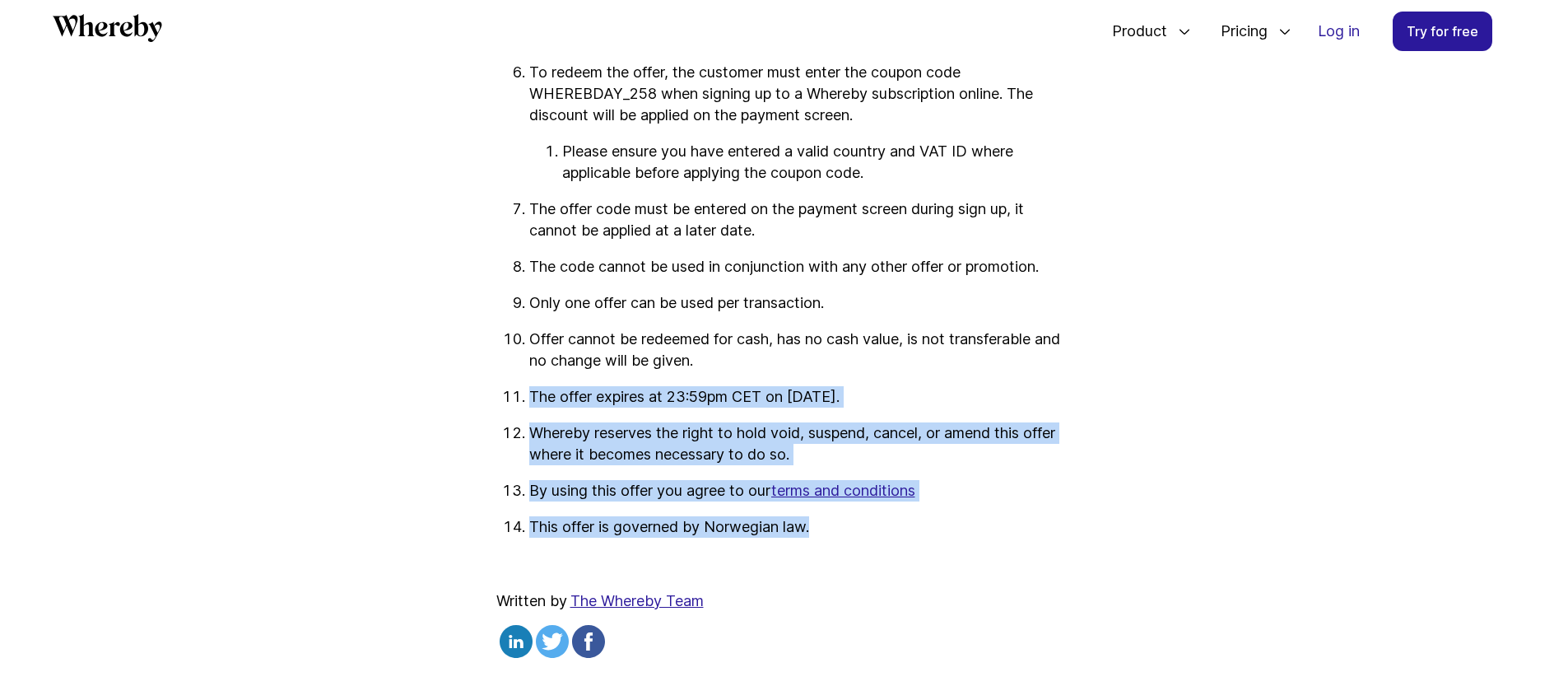
drag, startPoint x: 529, startPoint y: 437, endPoint x: 826, endPoint y: 559, distance: 321.1
click at [826, 537] on ol "The promoter is Whereby AS. The offer is valid for brand new customers, existin…" at bounding box center [784, 155] width 576 height 763
click at [813, 579] on div at bounding box center [813, 579] width 0 height 0
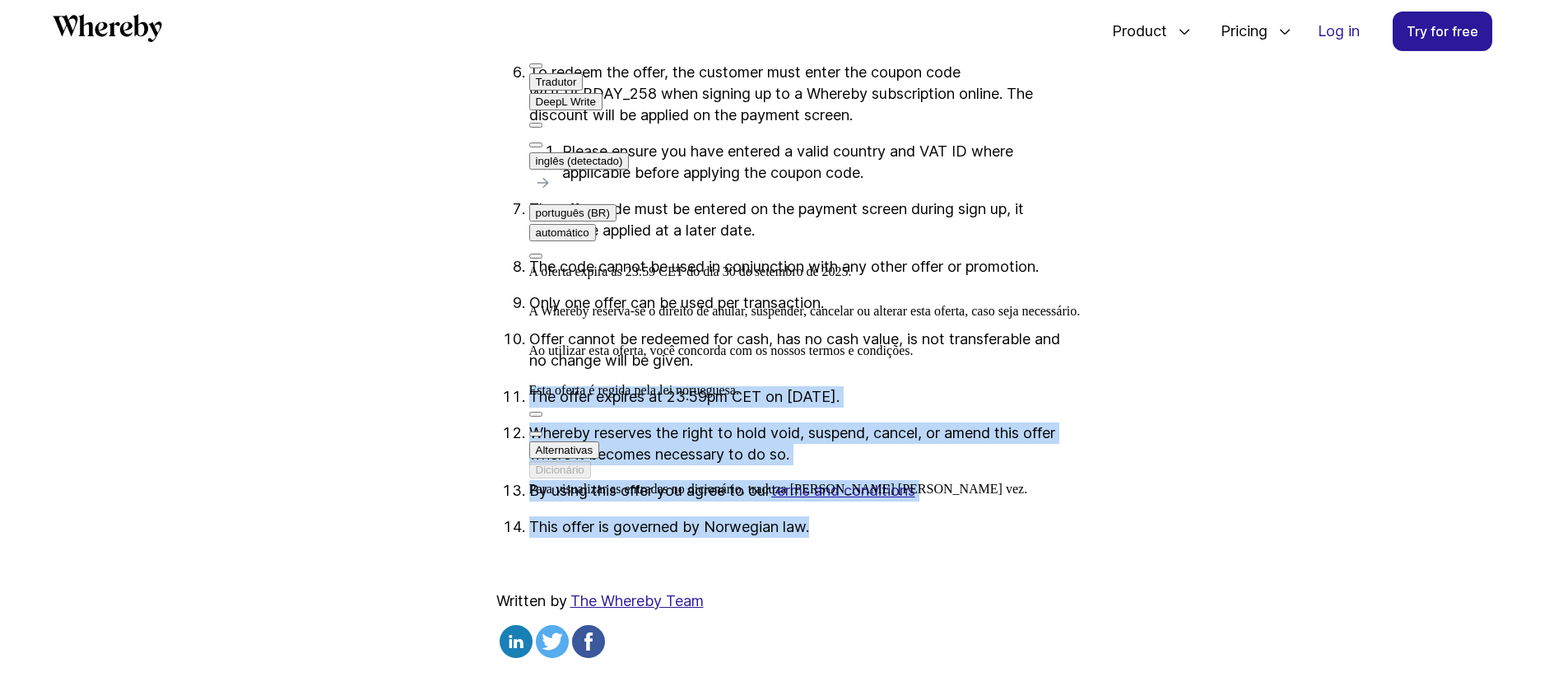
drag, startPoint x: 637, startPoint y: 221, endPoint x: 780, endPoint y: 222, distance: 143.0
click at [742, 262] on div "A oferta expira às 23:59 CET do dia 30 de setembro de 2025. A Whereby reserva-s…" at bounding box center [805, 331] width 552 height 139
drag, startPoint x: 669, startPoint y: 220, endPoint x: 746, endPoint y: 256, distance: 85.0
click at [746, 262] on div "A oferta expira às 23:59 CET do dia 30 de setembro de 2025. A Whereby reserva-s…" at bounding box center [805, 331] width 552 height 139
click at [760, 262] on div "A oferta expira às 23:59 CET do dia 30 de setembro de 2025. A Whereby reserva-s…" at bounding box center [805, 331] width 552 height 139
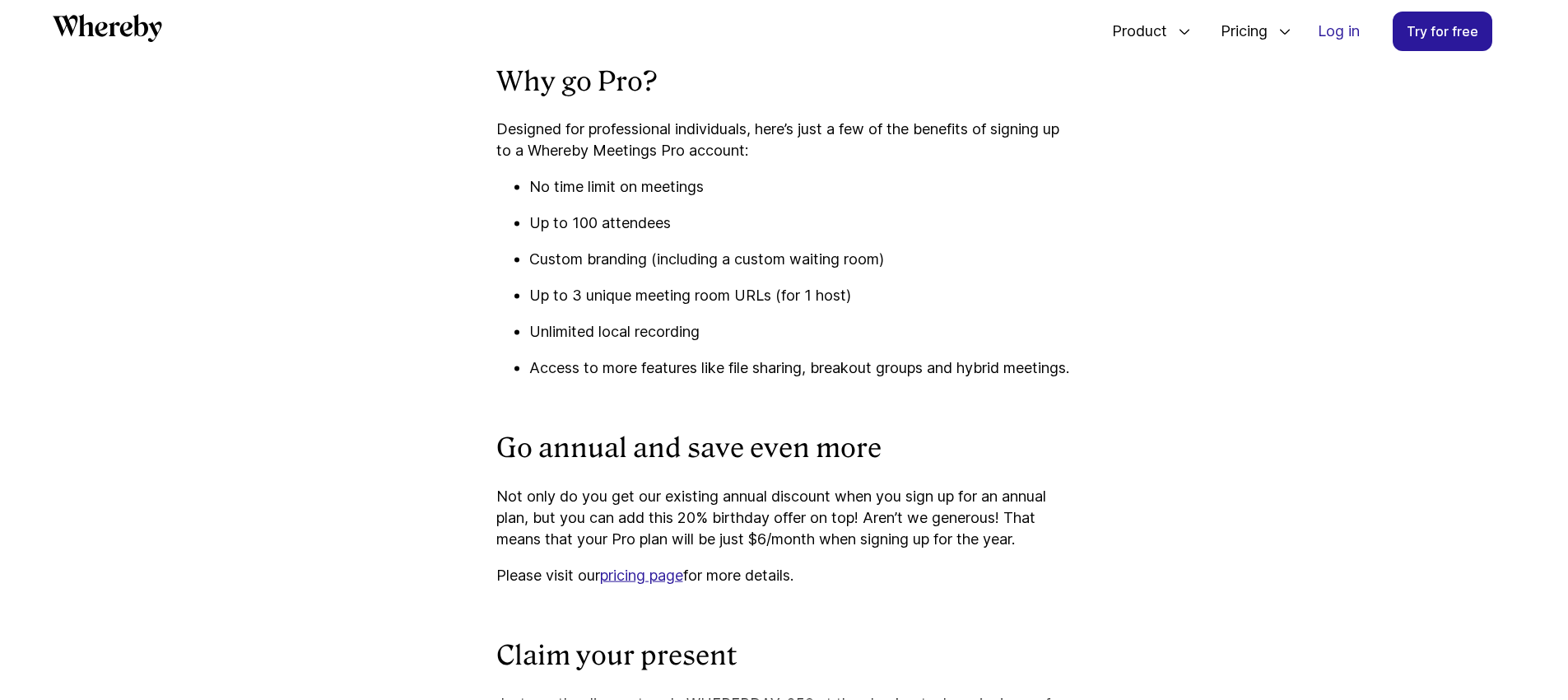
scroll to position [1669, 0]
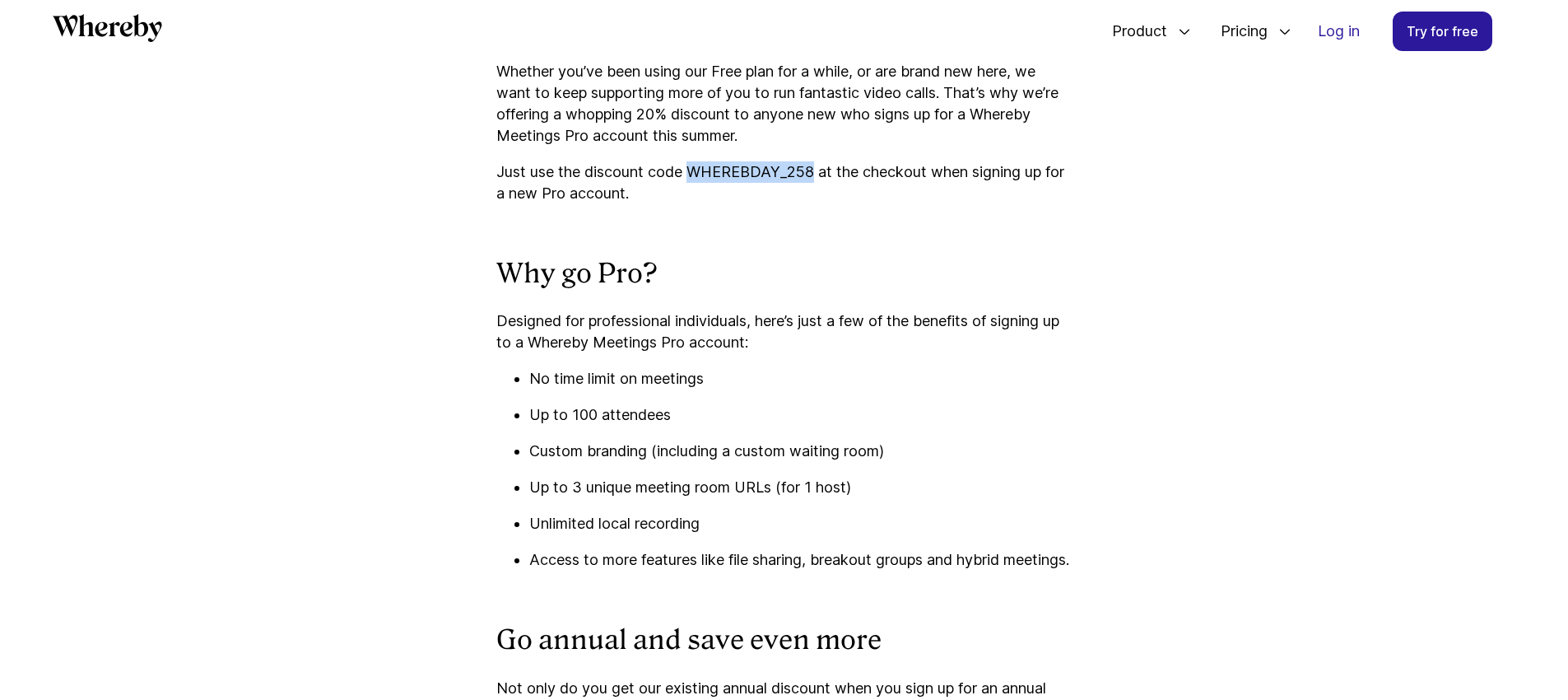
drag, startPoint x: 694, startPoint y: 175, endPoint x: 811, endPoint y: 181, distance: 117.2
click at [811, 181] on p "Just use the discount code WHEREBDAY_258 at the checkout when signing up for a …" at bounding box center [784, 183] width 576 height 43
copy p "WHEREBDAY_258"
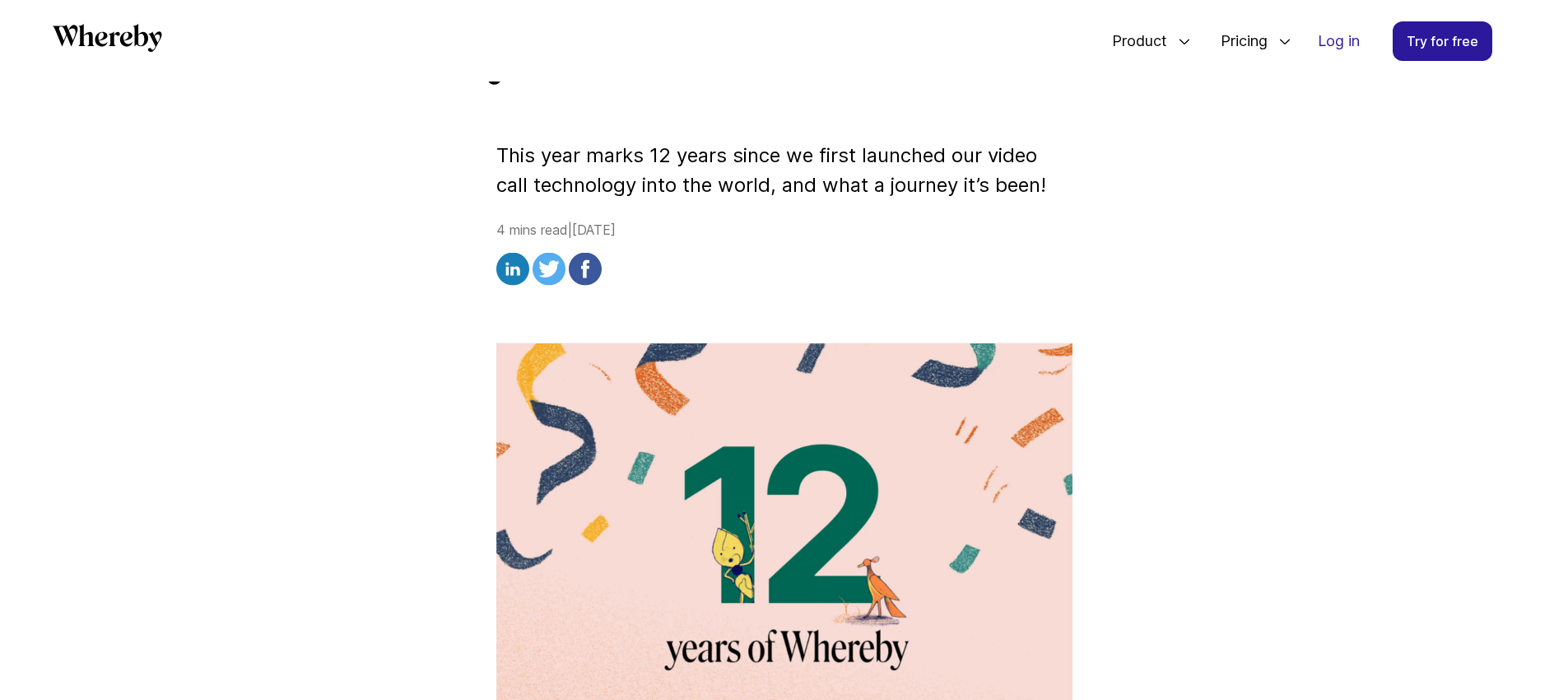
scroll to position [302, 0]
